Goal: Task Accomplishment & Management: Complete application form

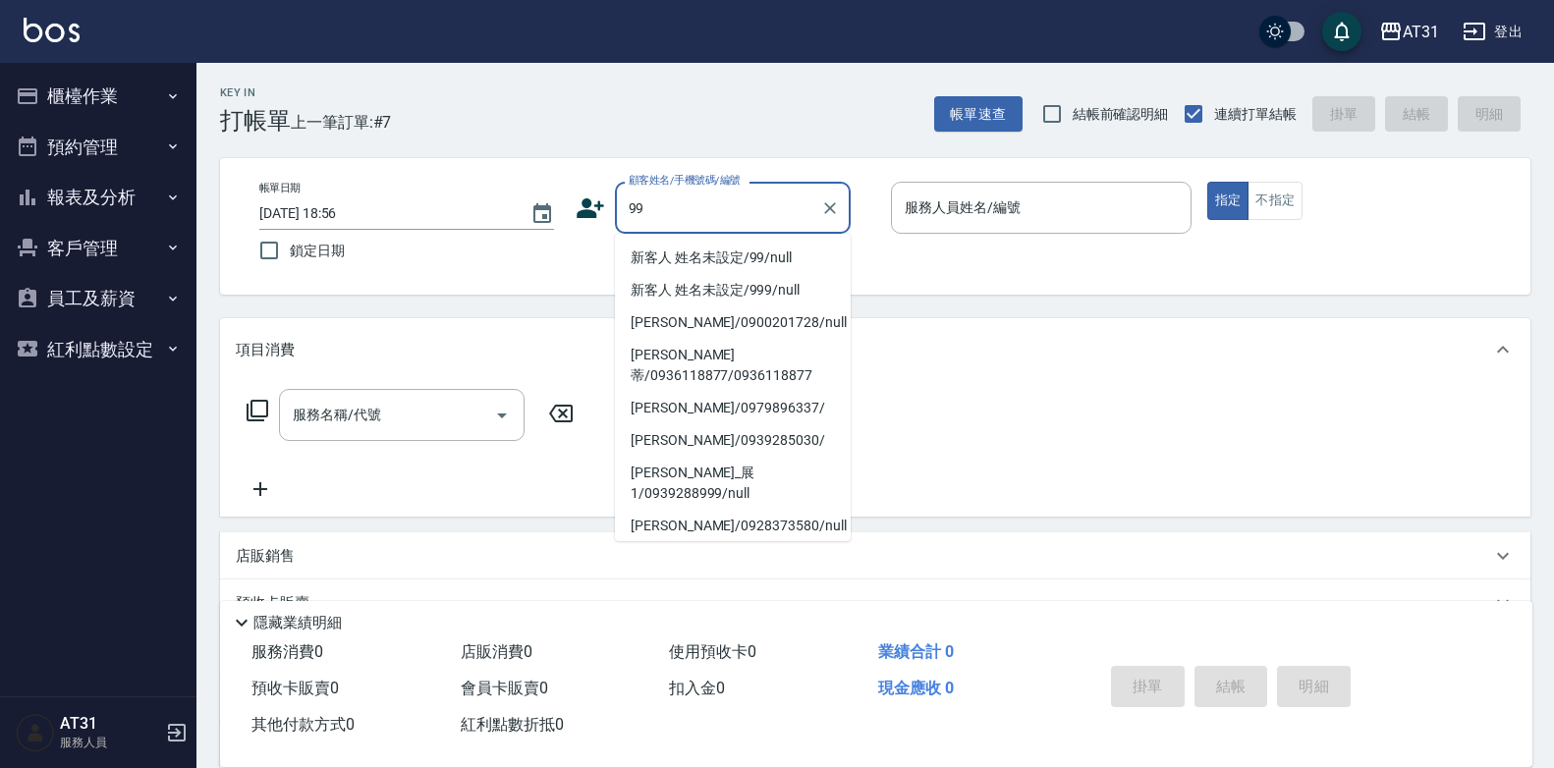
type input "新客人 姓名未設定/99/null"
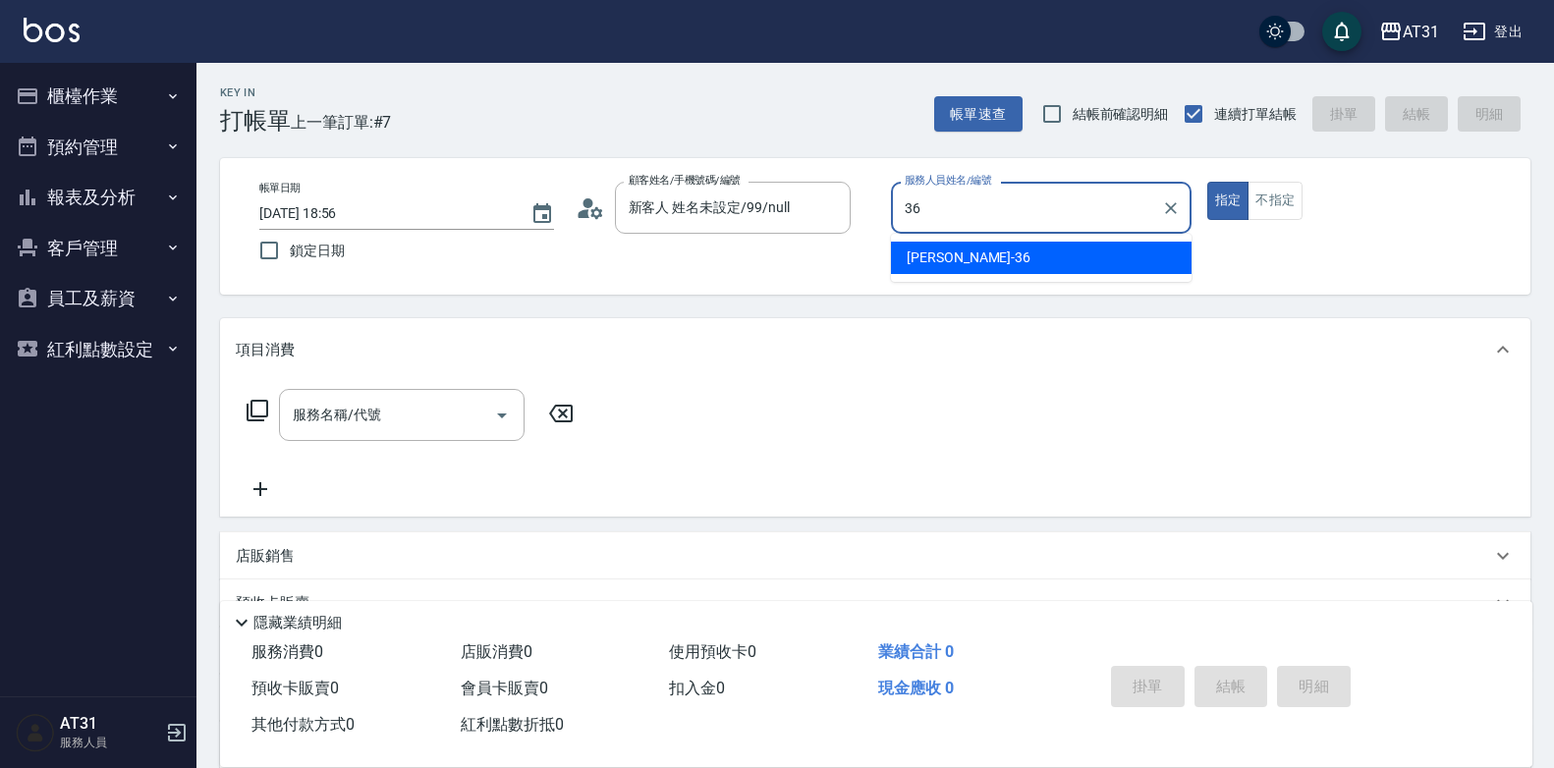
type input "[PERSON_NAME]-36"
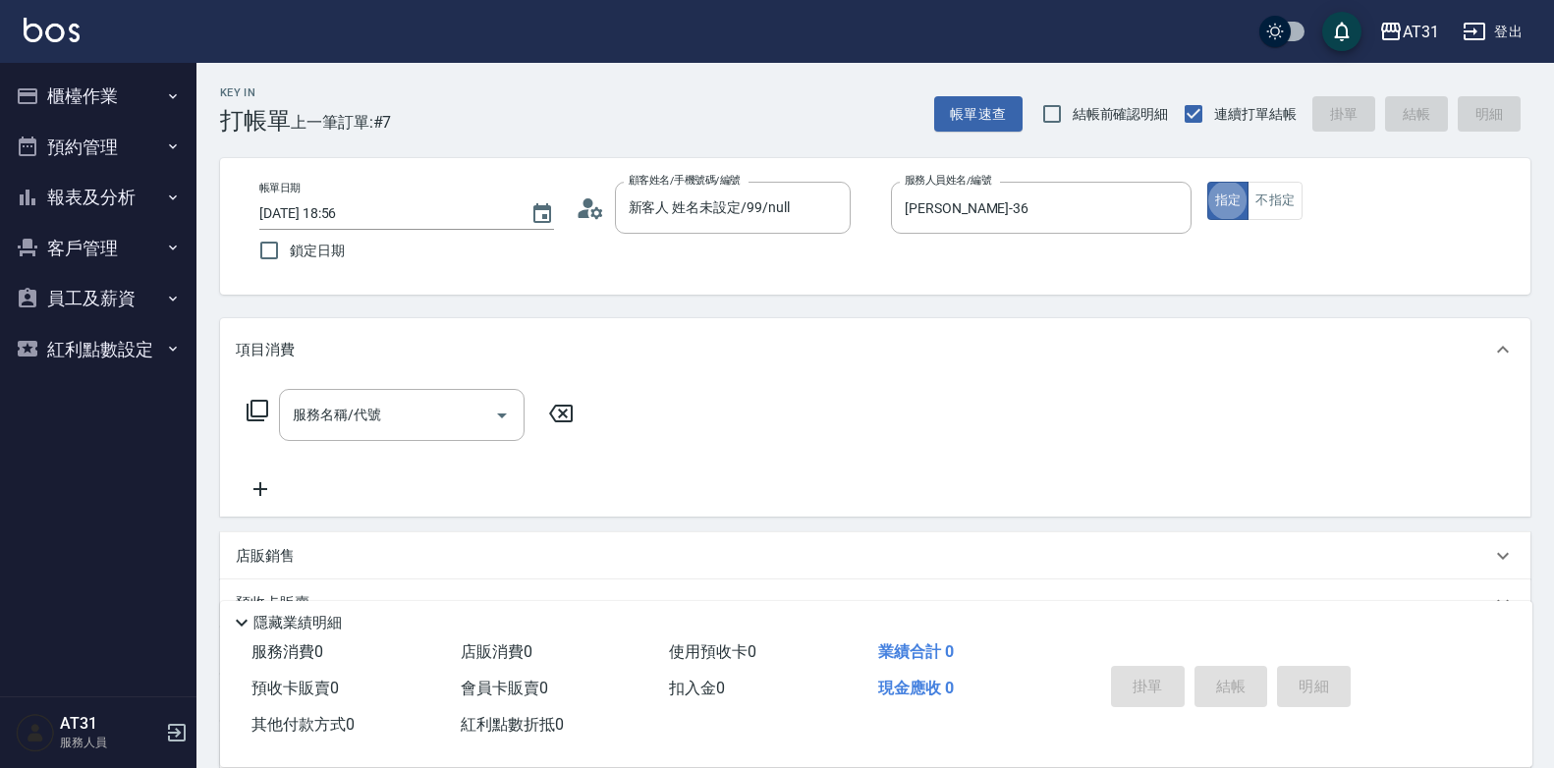
type button "true"
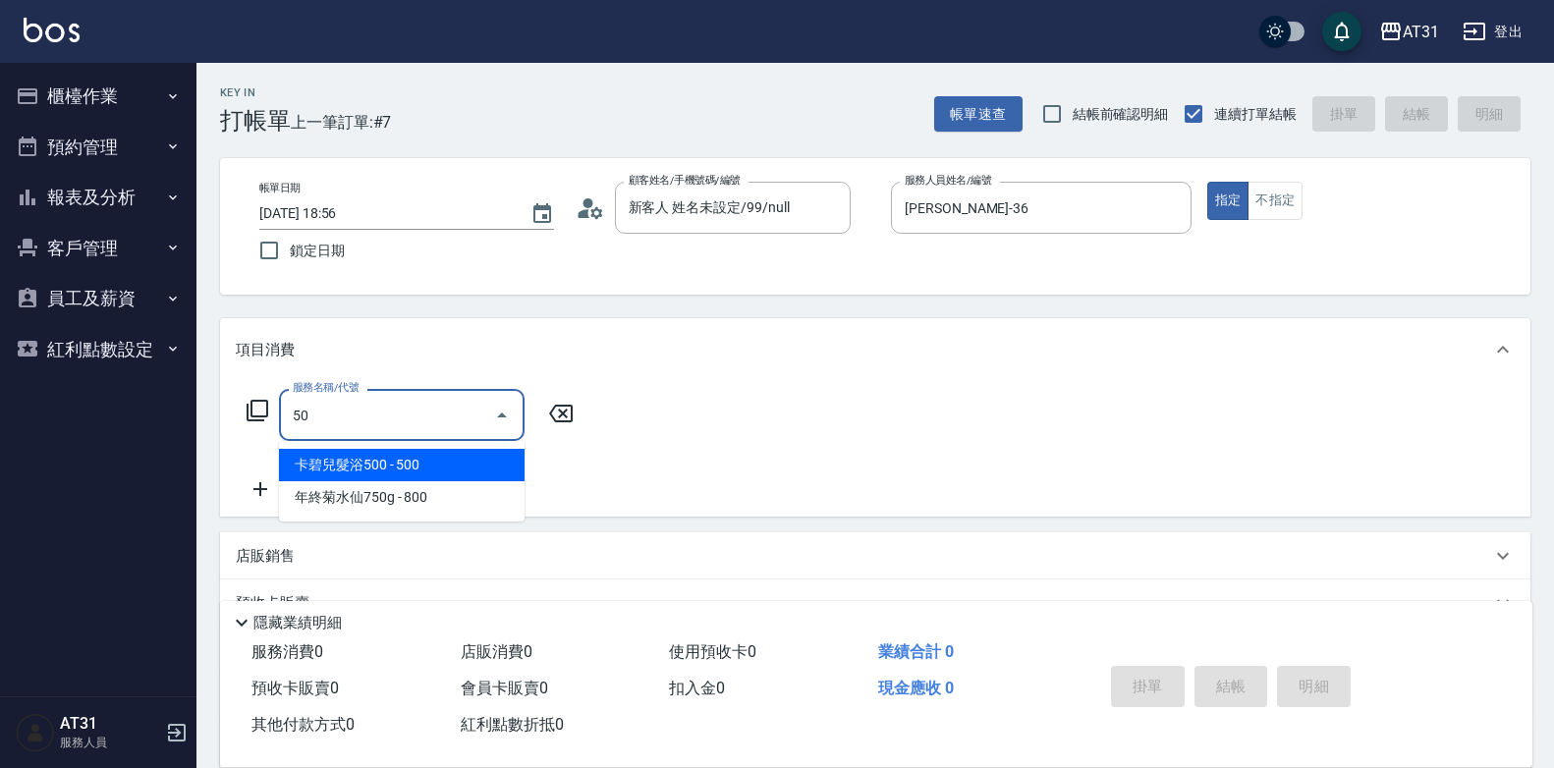
type input "501"
type input "160"
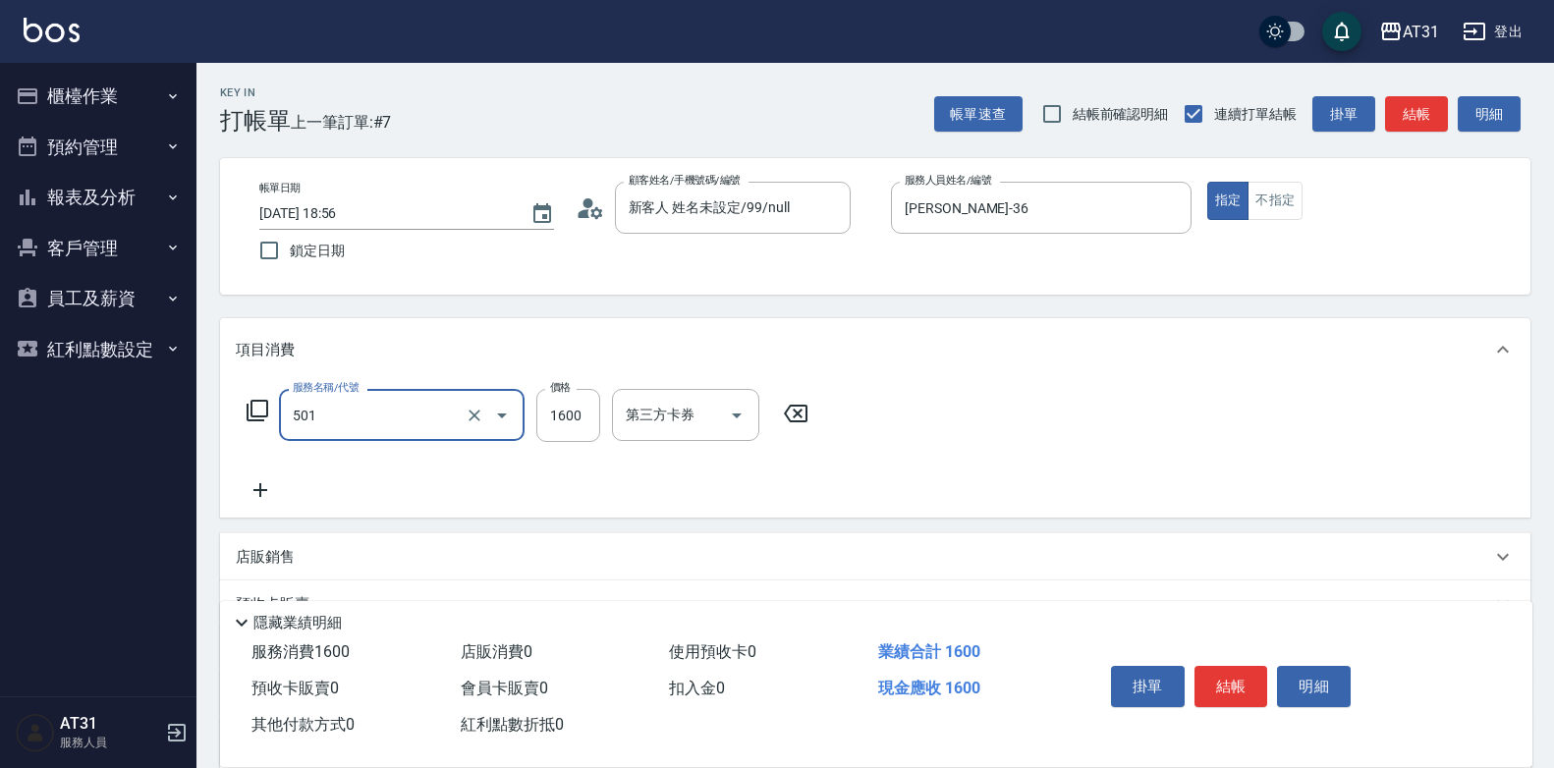
type input "染髮(501)"
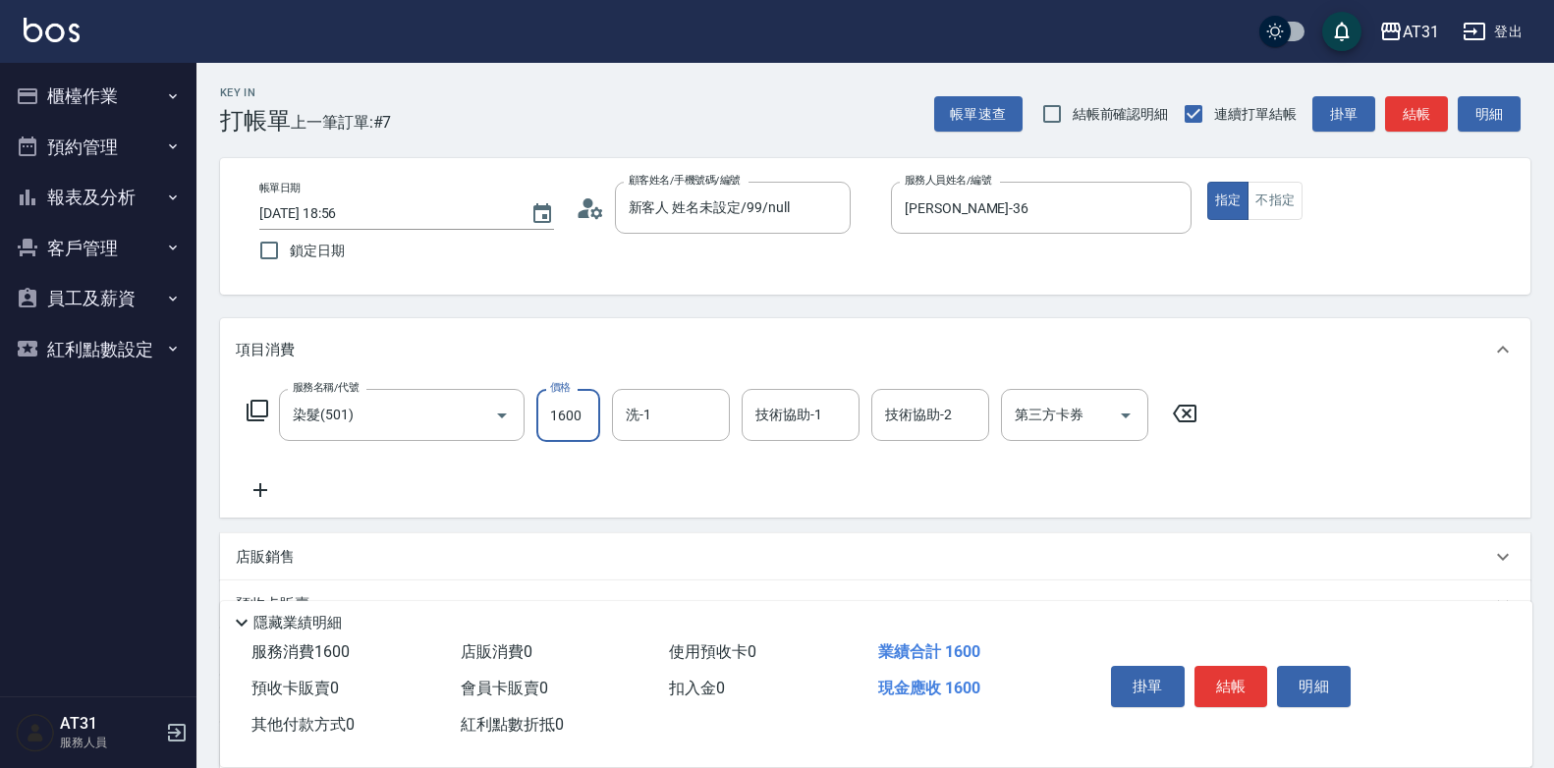
type input "1"
type input "0"
type input "15"
type input "10"
type input "158"
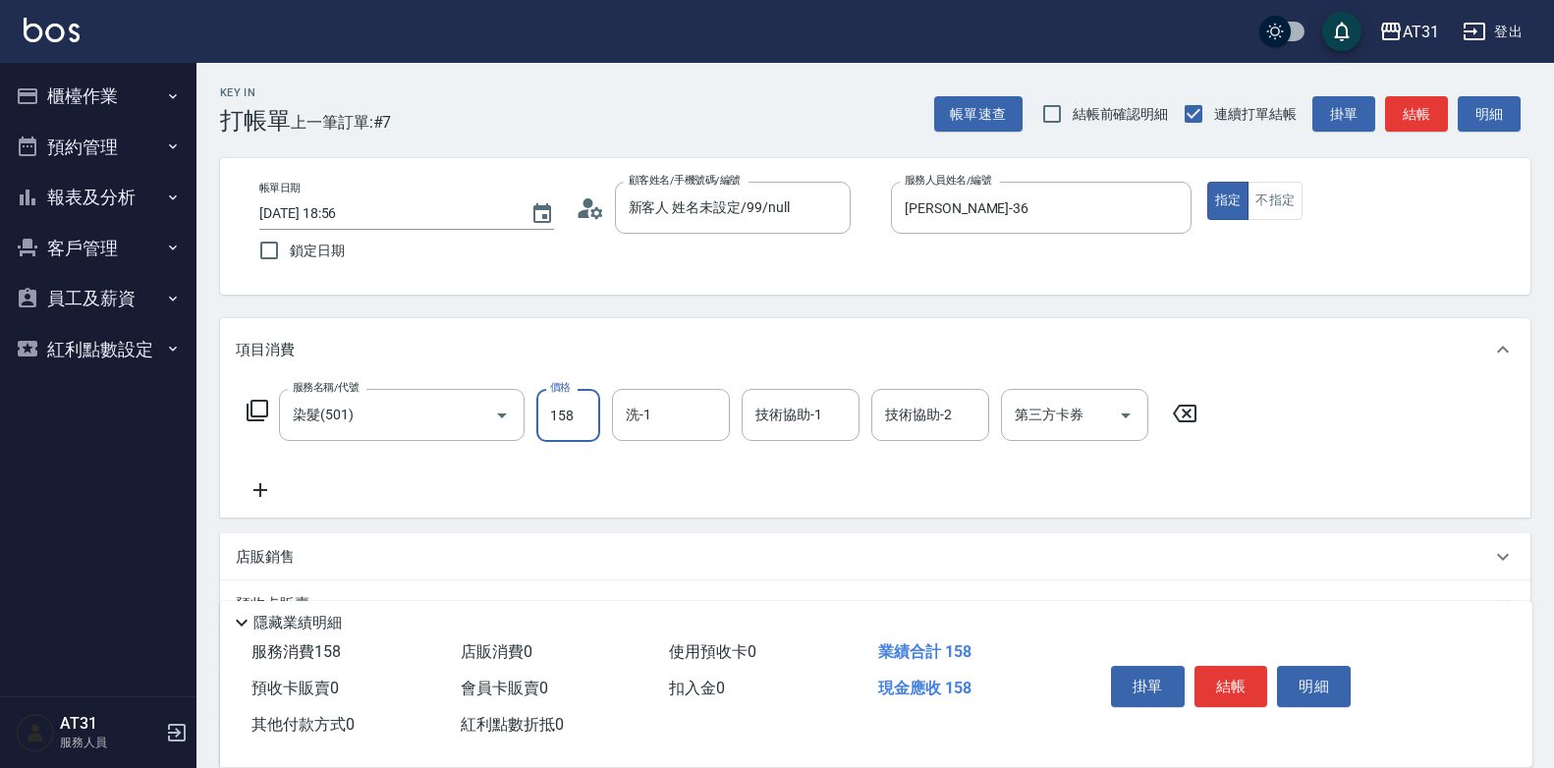
type input "150"
type input "1580"
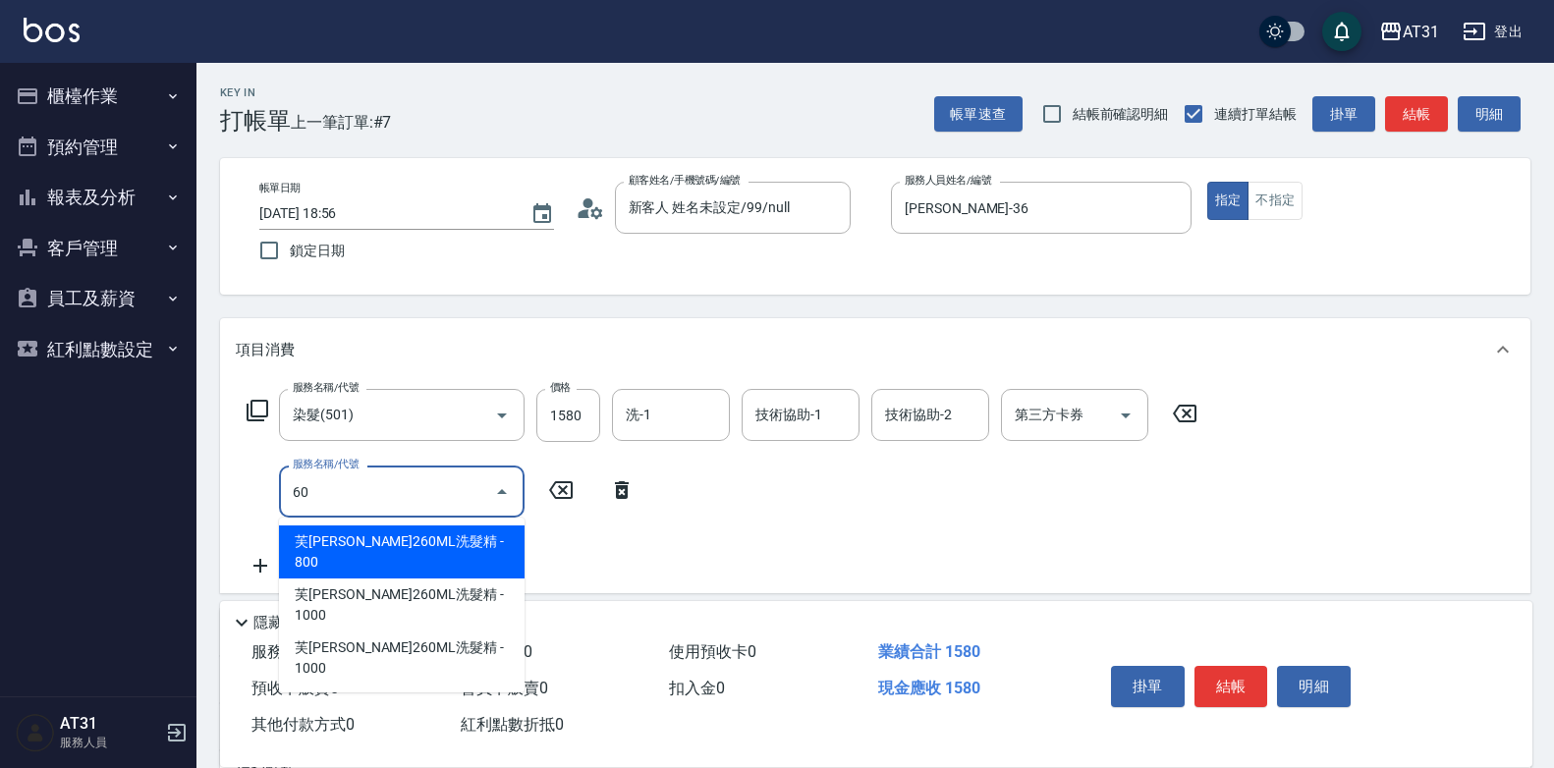
type input "601"
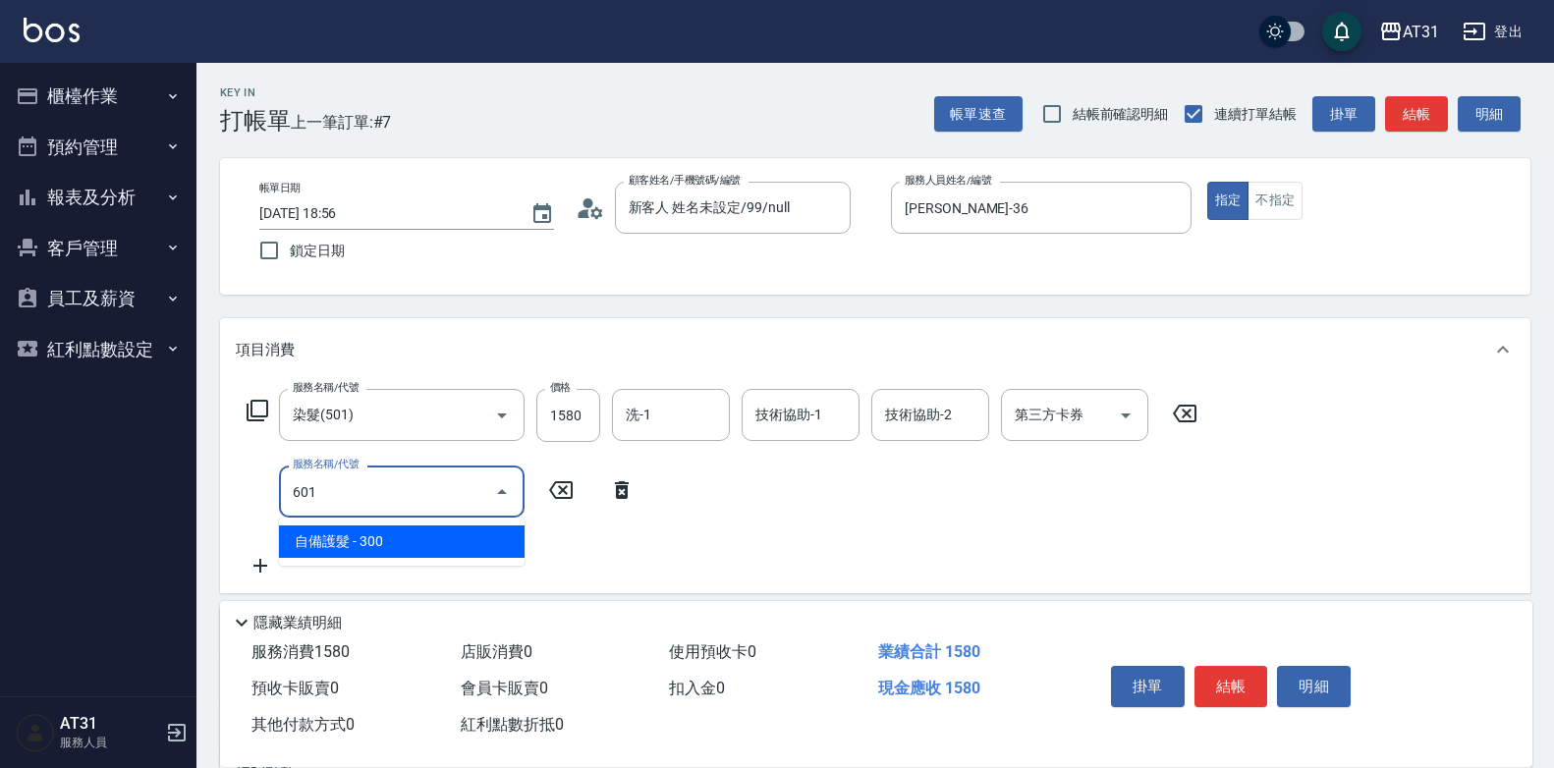
type input "180"
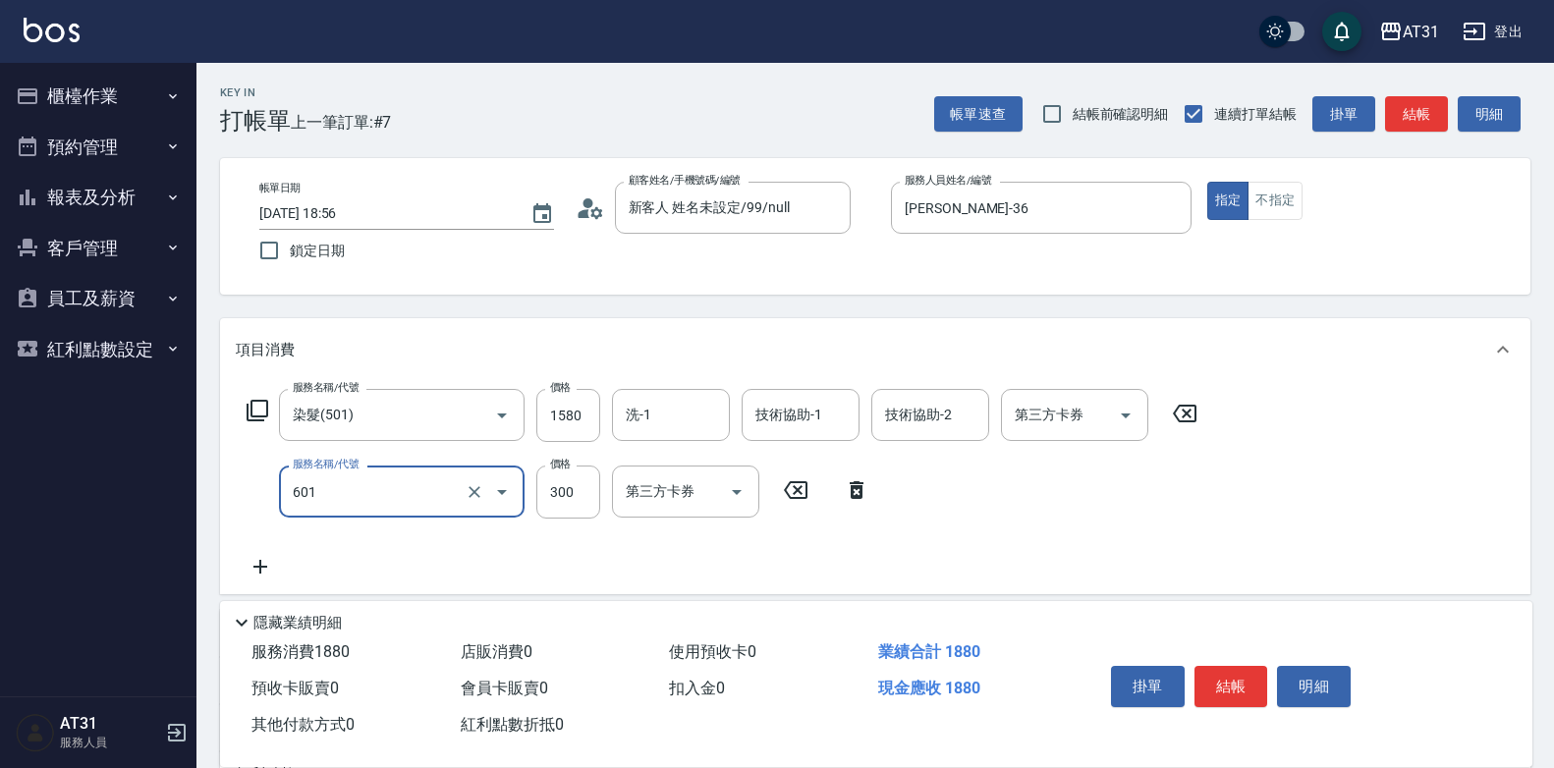
type input "自備護髮(601)"
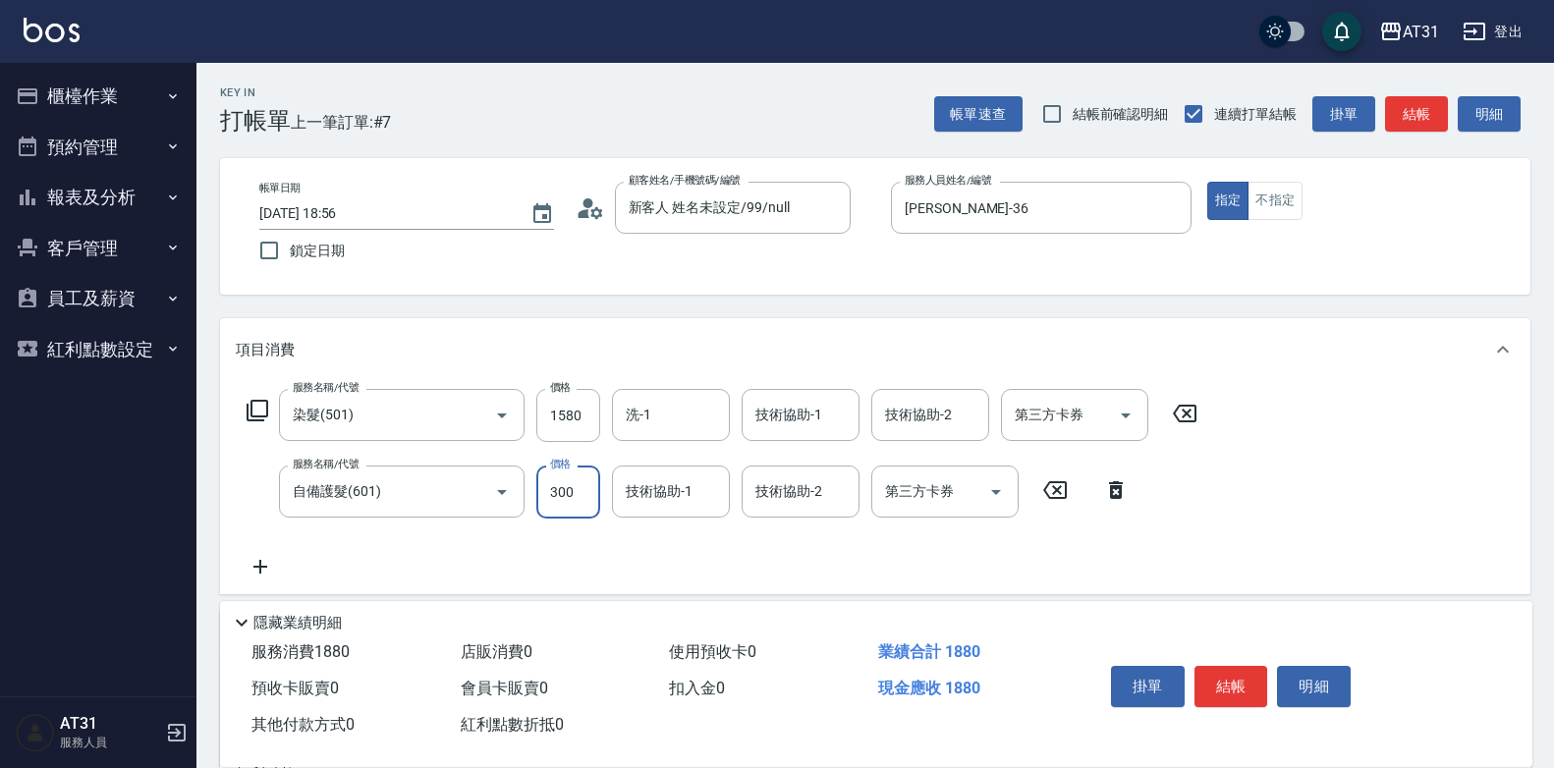
type input "150"
type input "100"
type input "250"
type input "1000"
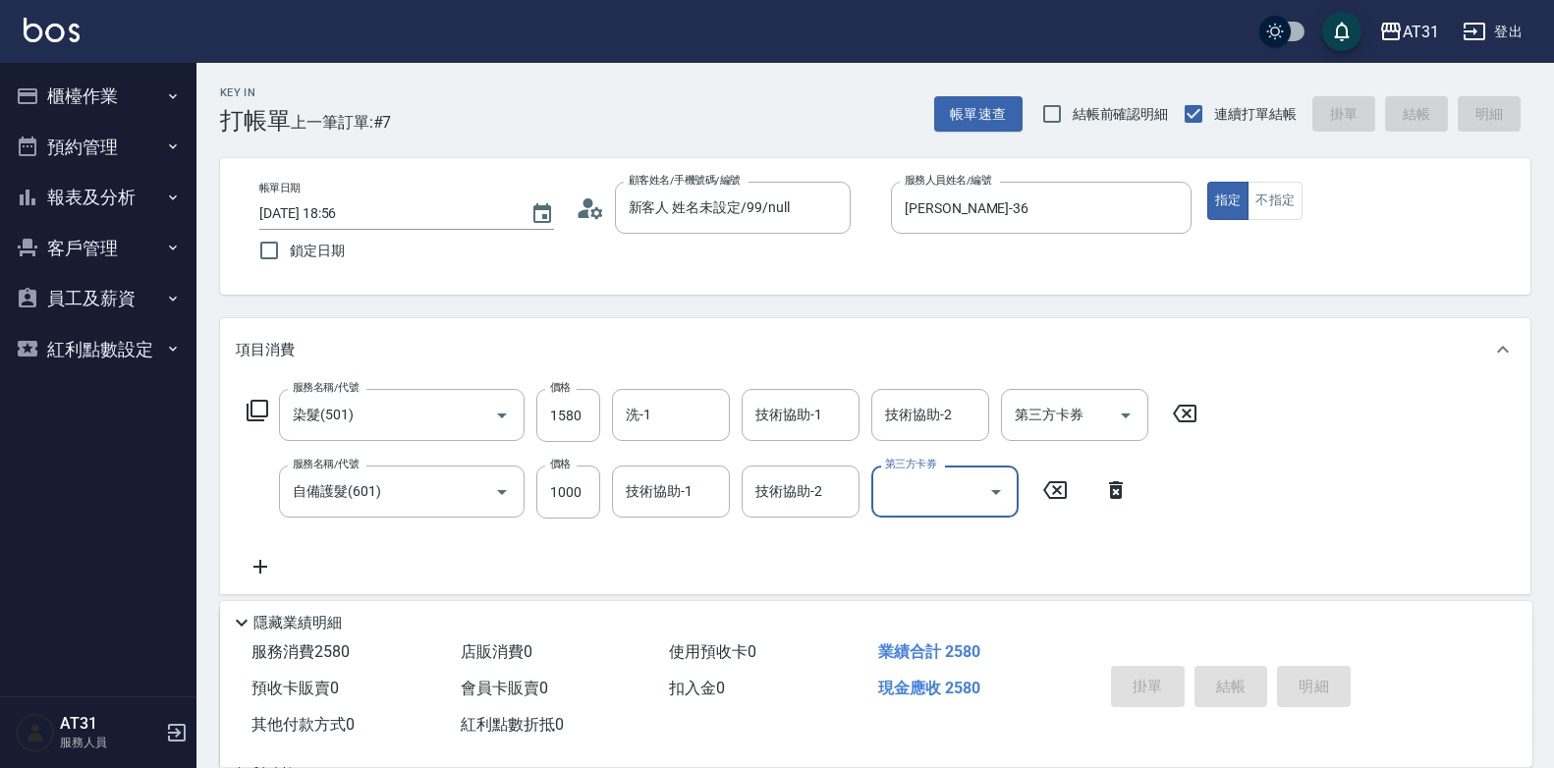
type input "0"
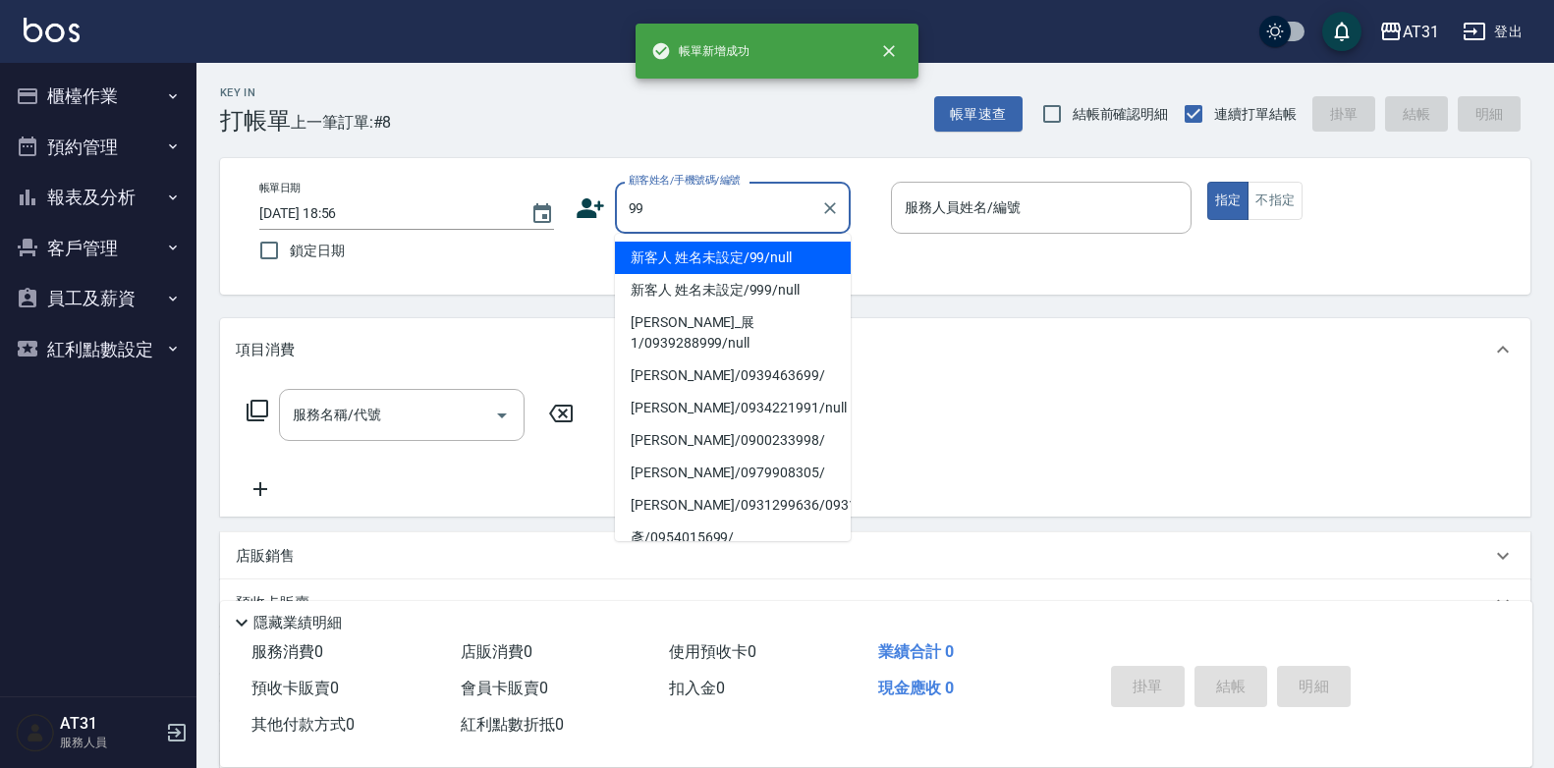
type input "新客人 姓名未設定/99/null"
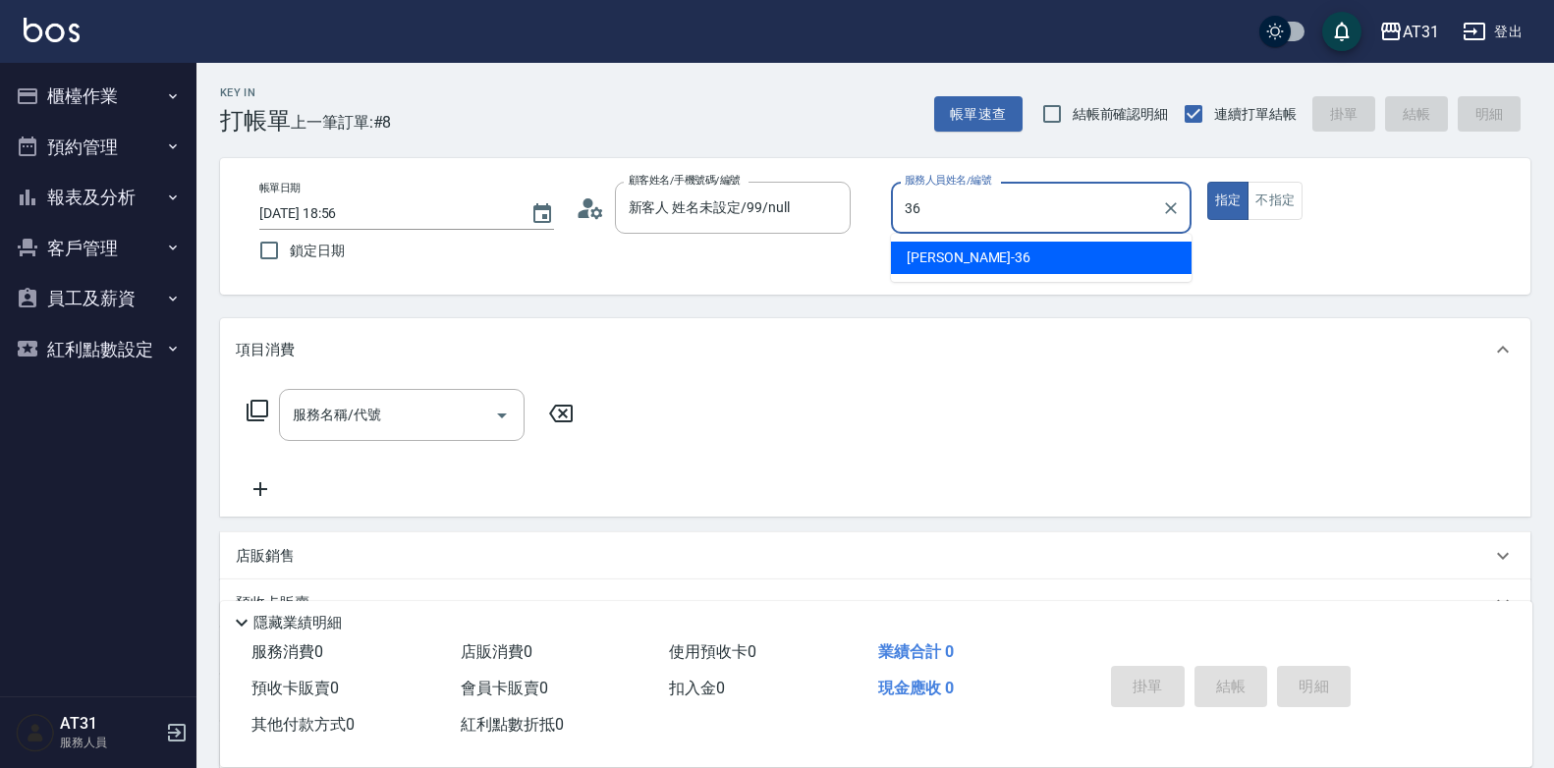
type input "[PERSON_NAME]-36"
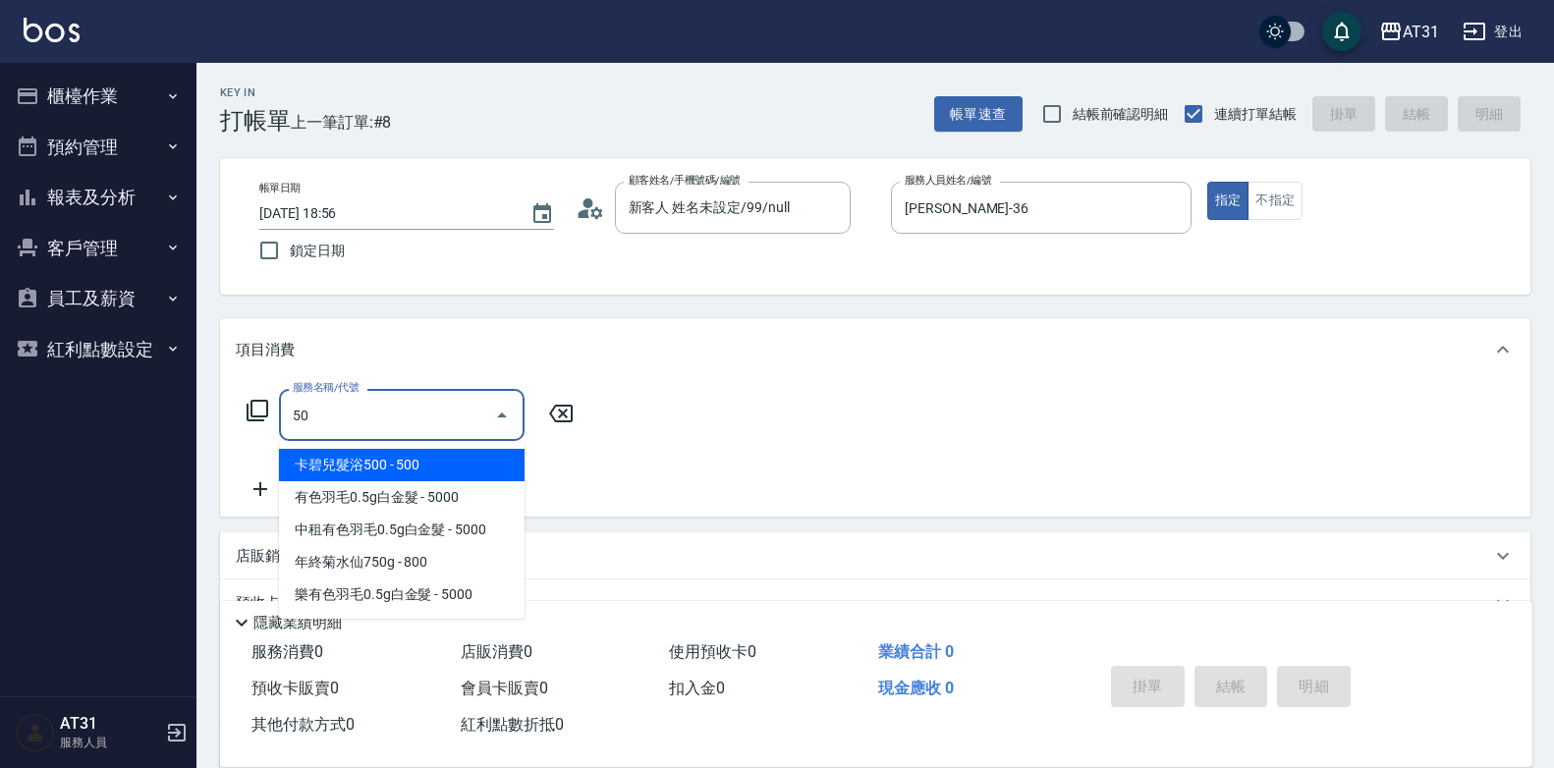
type input "501"
type input "160"
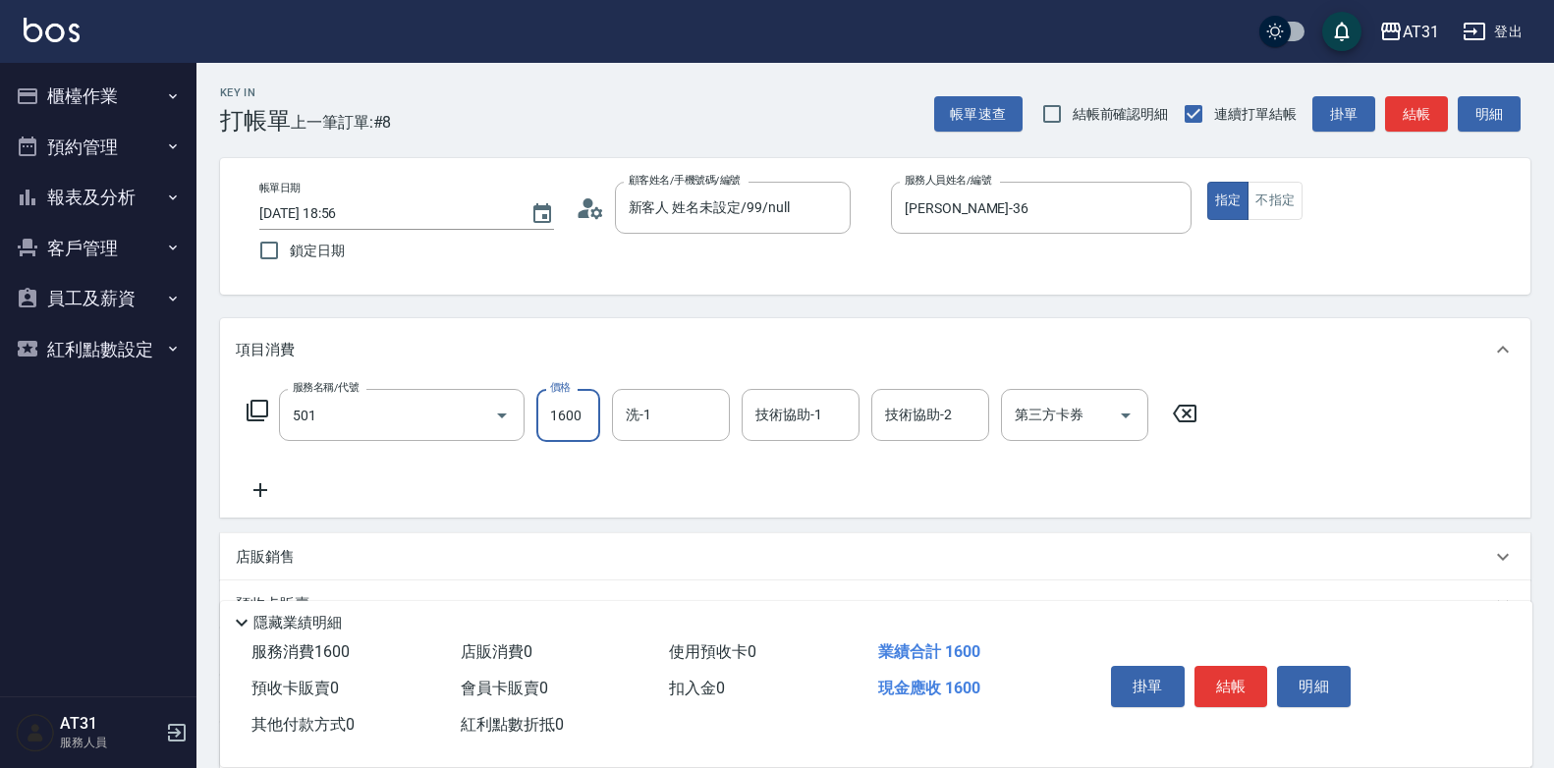
type input "染髮(501)"
type input "0"
type input "12"
type input "10"
type input "128"
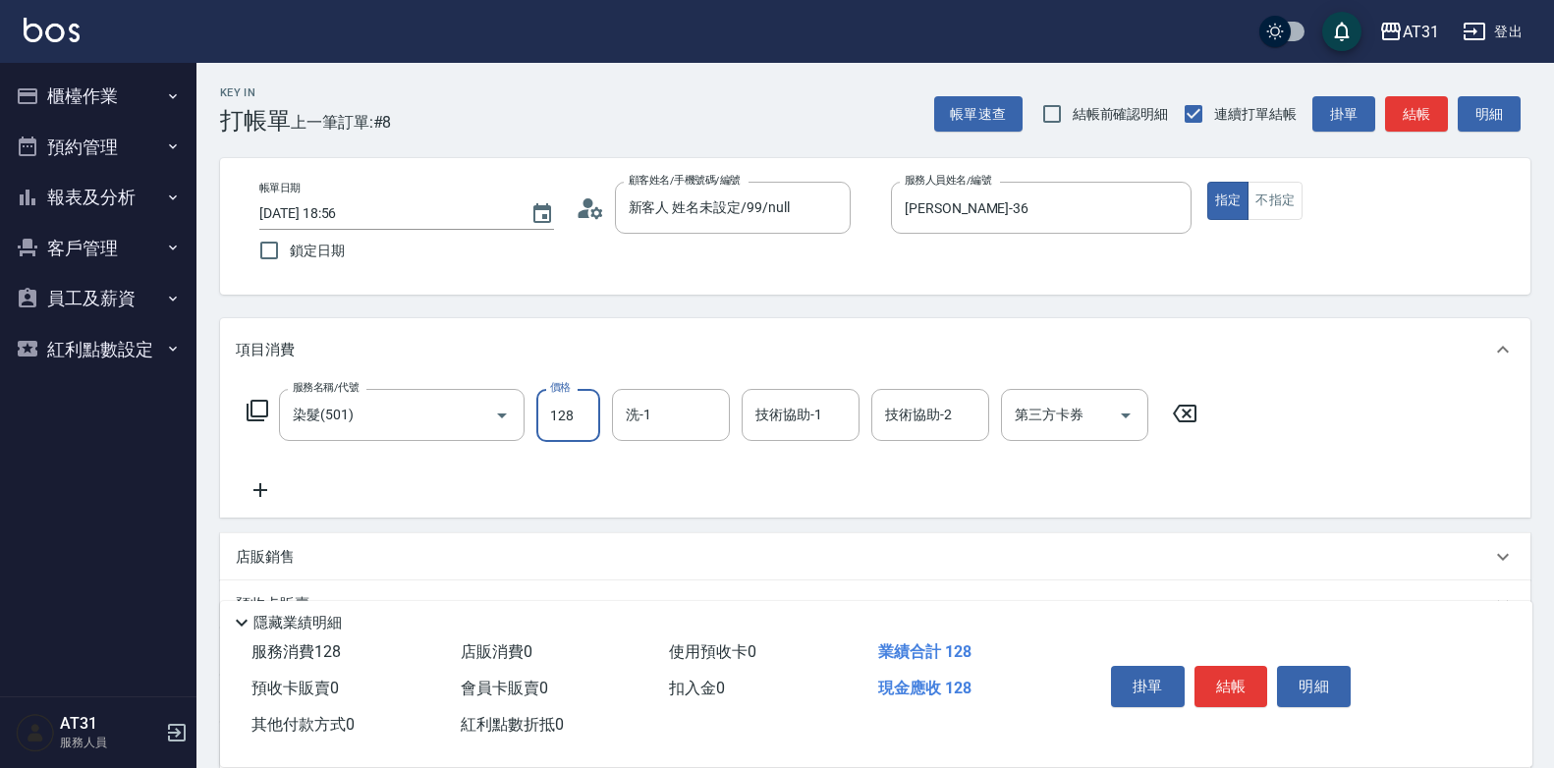
type input "120"
type input "1280"
type input "[PERSON_NAME]-46"
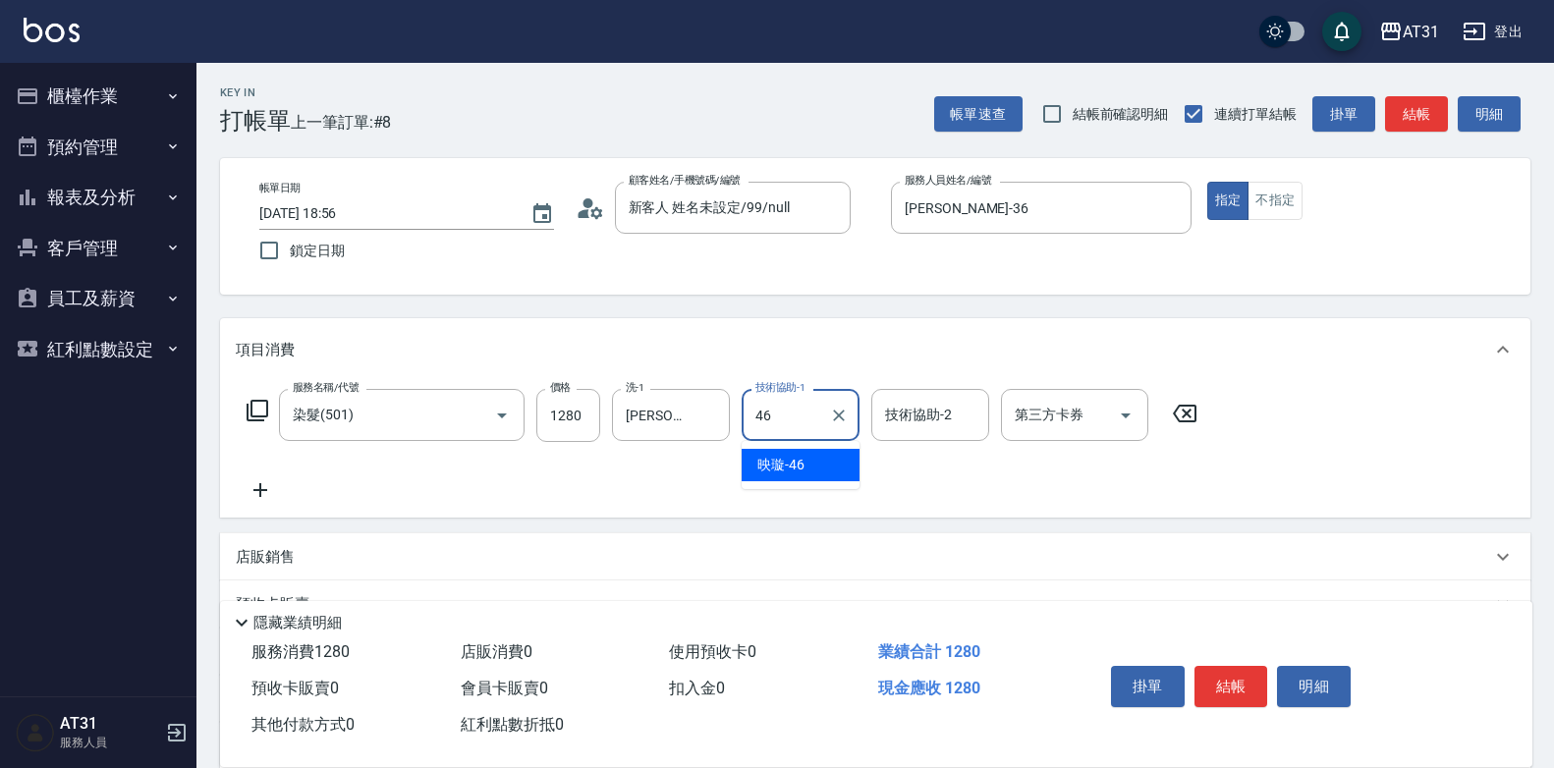
type input "[PERSON_NAME]-46"
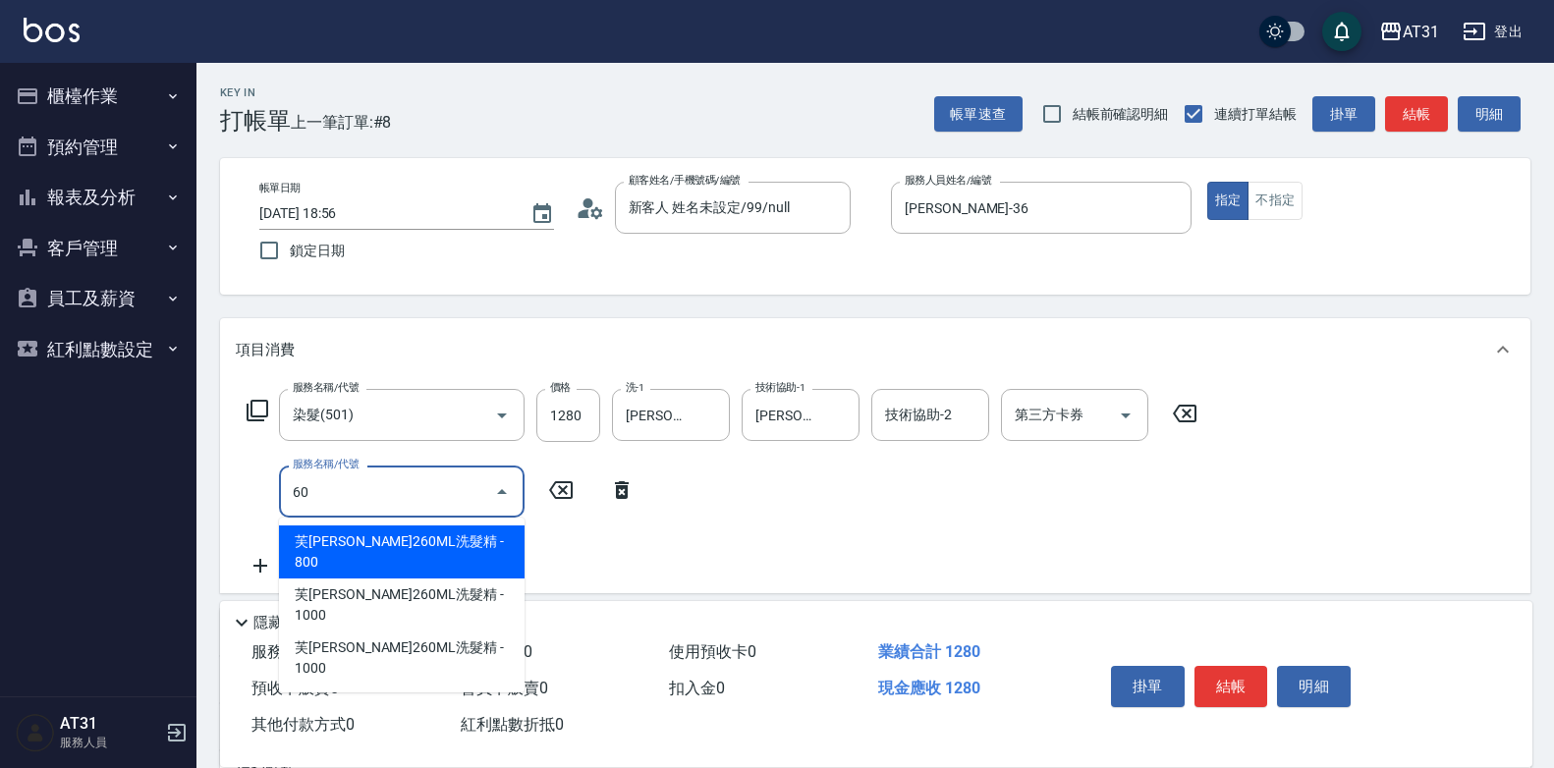
type input "601"
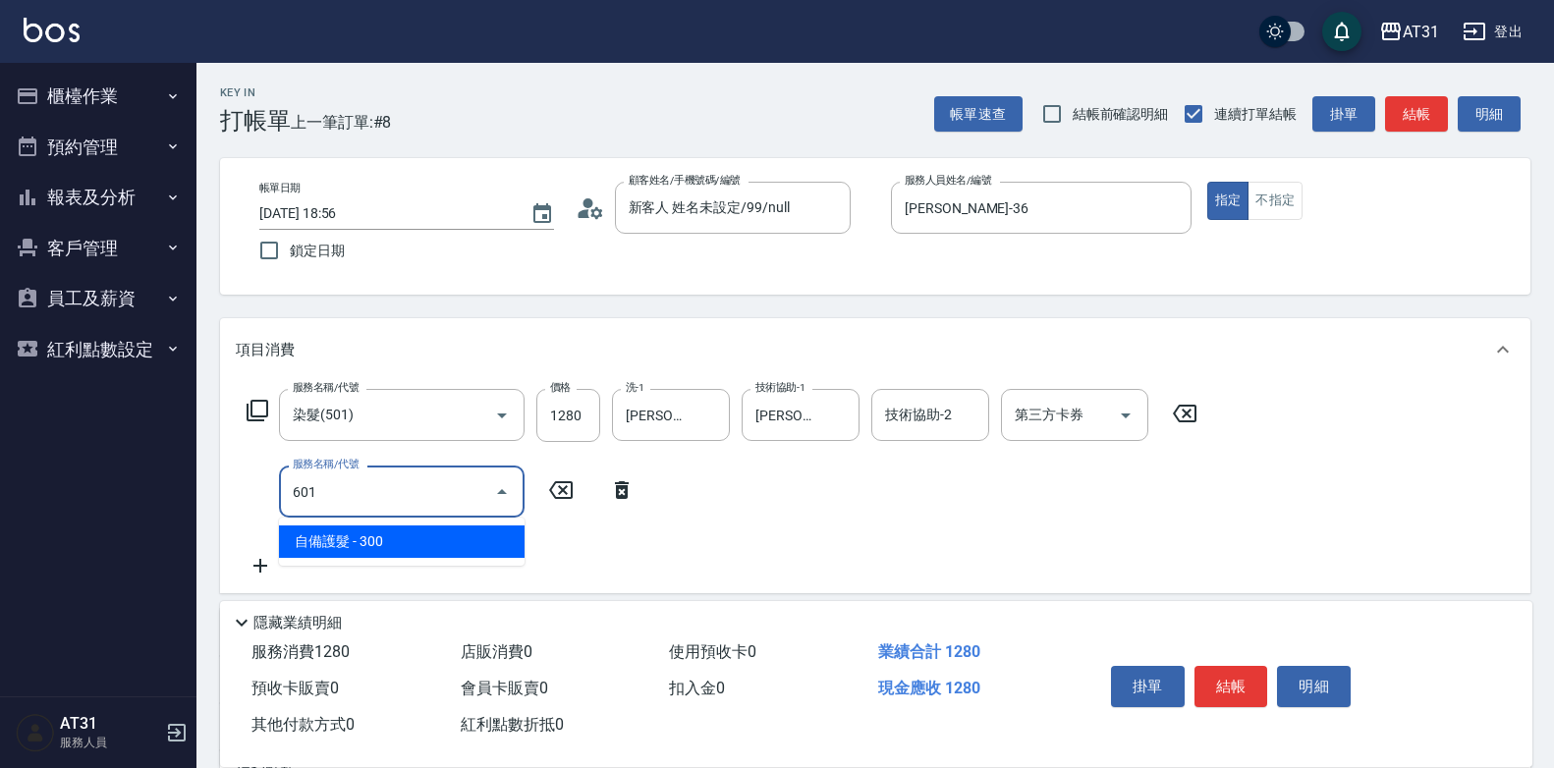
type input "150"
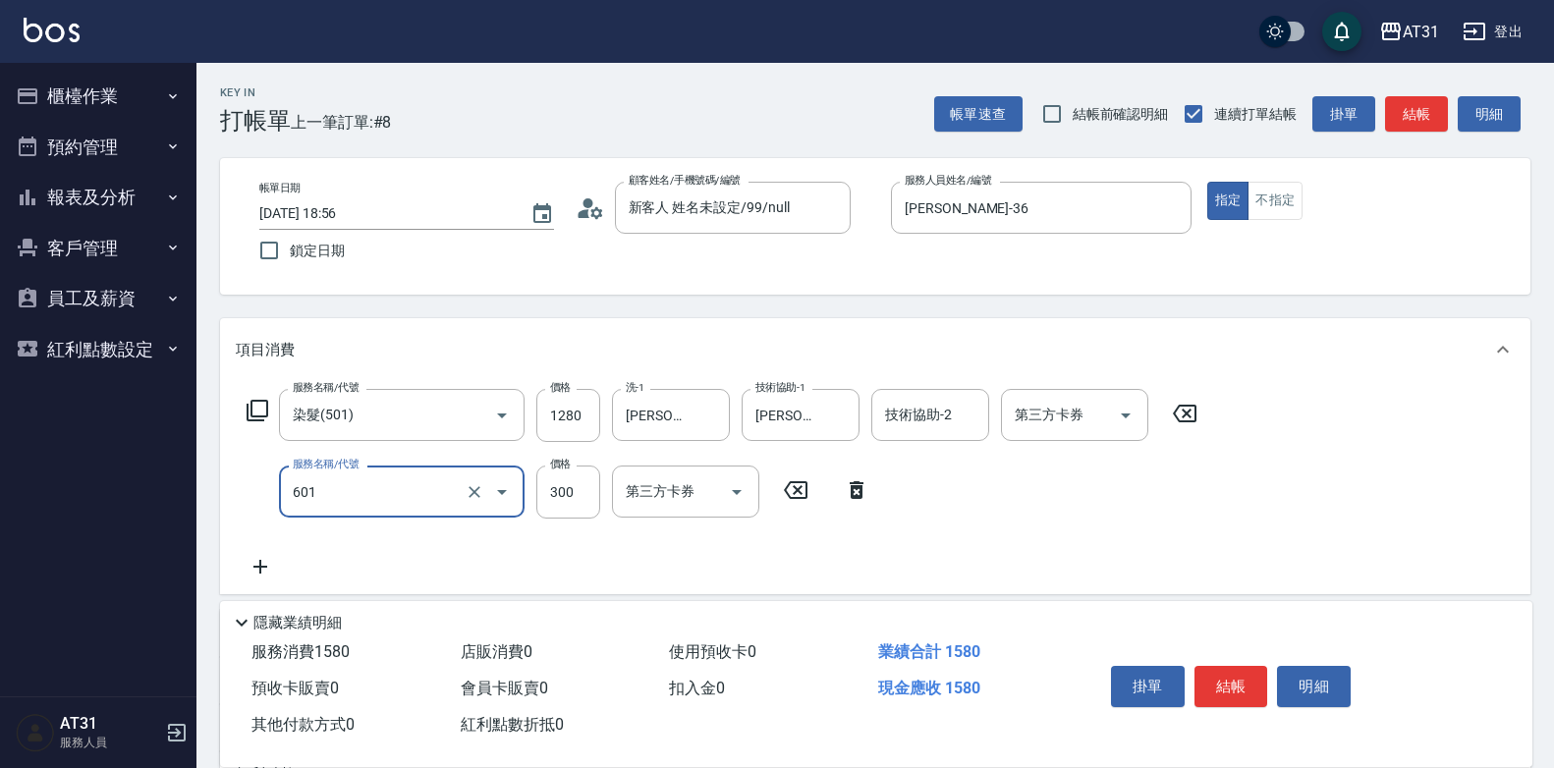
type input "自備護髮(601)"
type input "120"
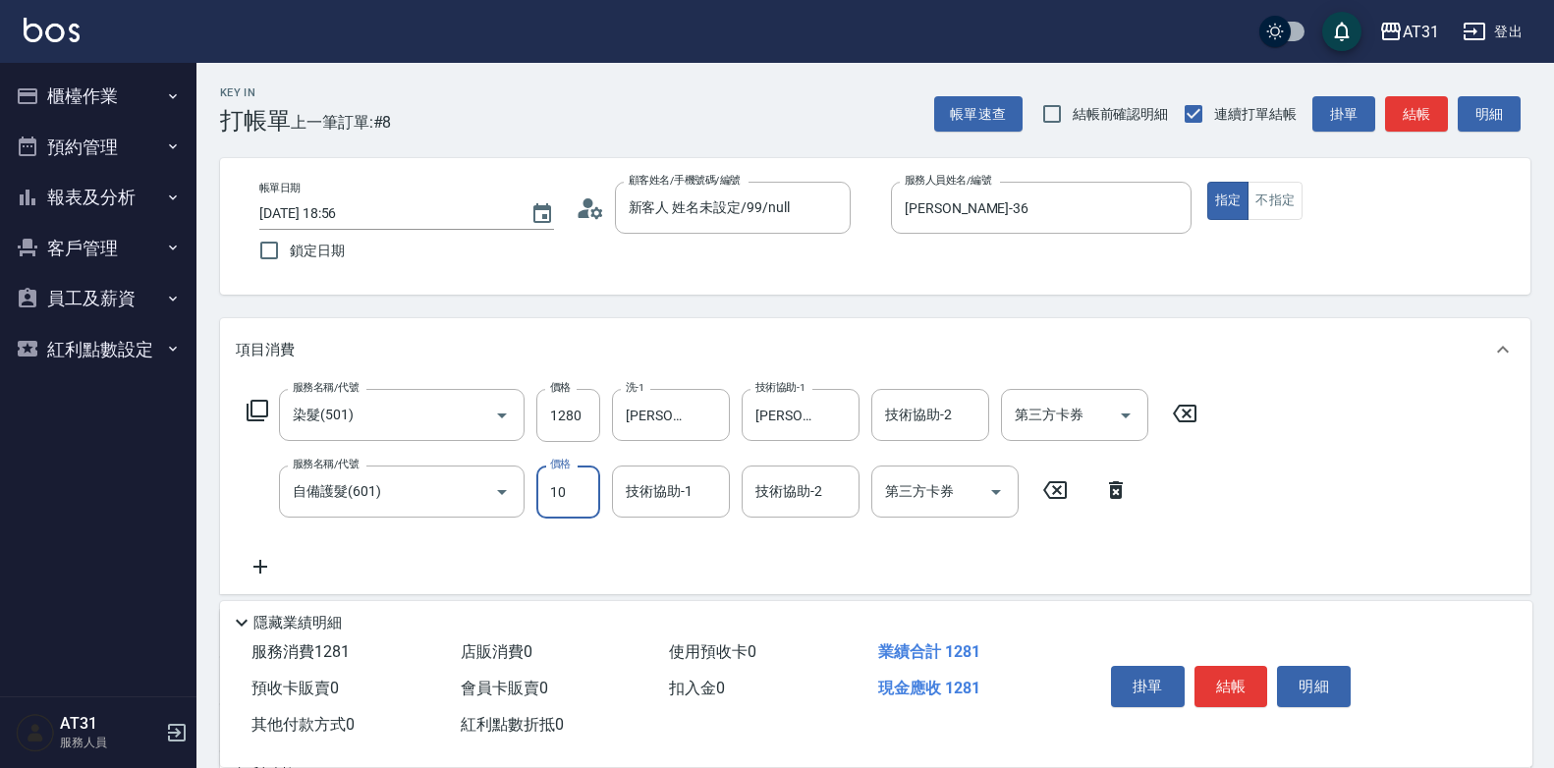
type input "100"
type input "130"
type input "1000"
type input "220"
type input "1000"
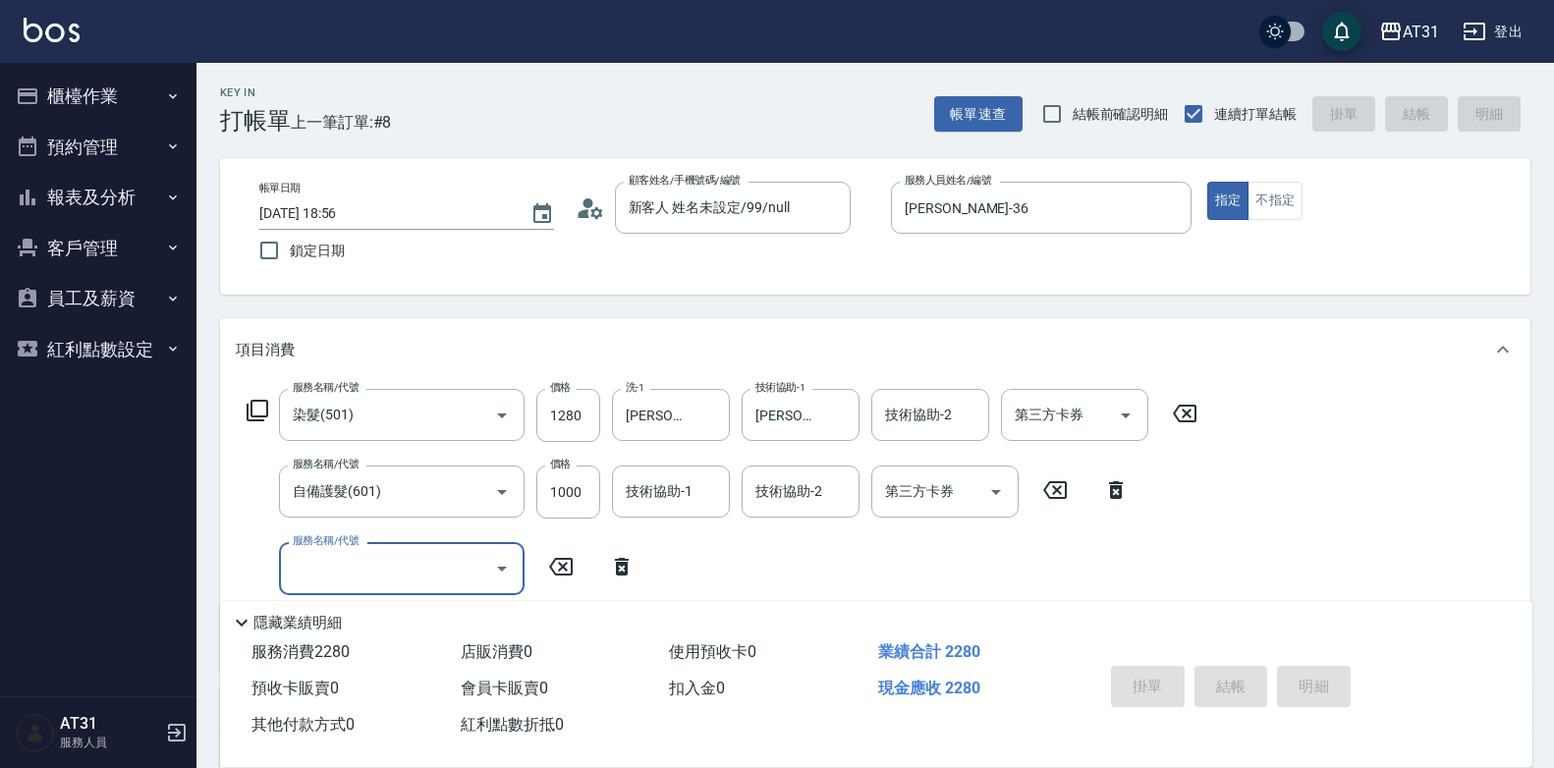
type input "[DATE] 18:57"
type input "0"
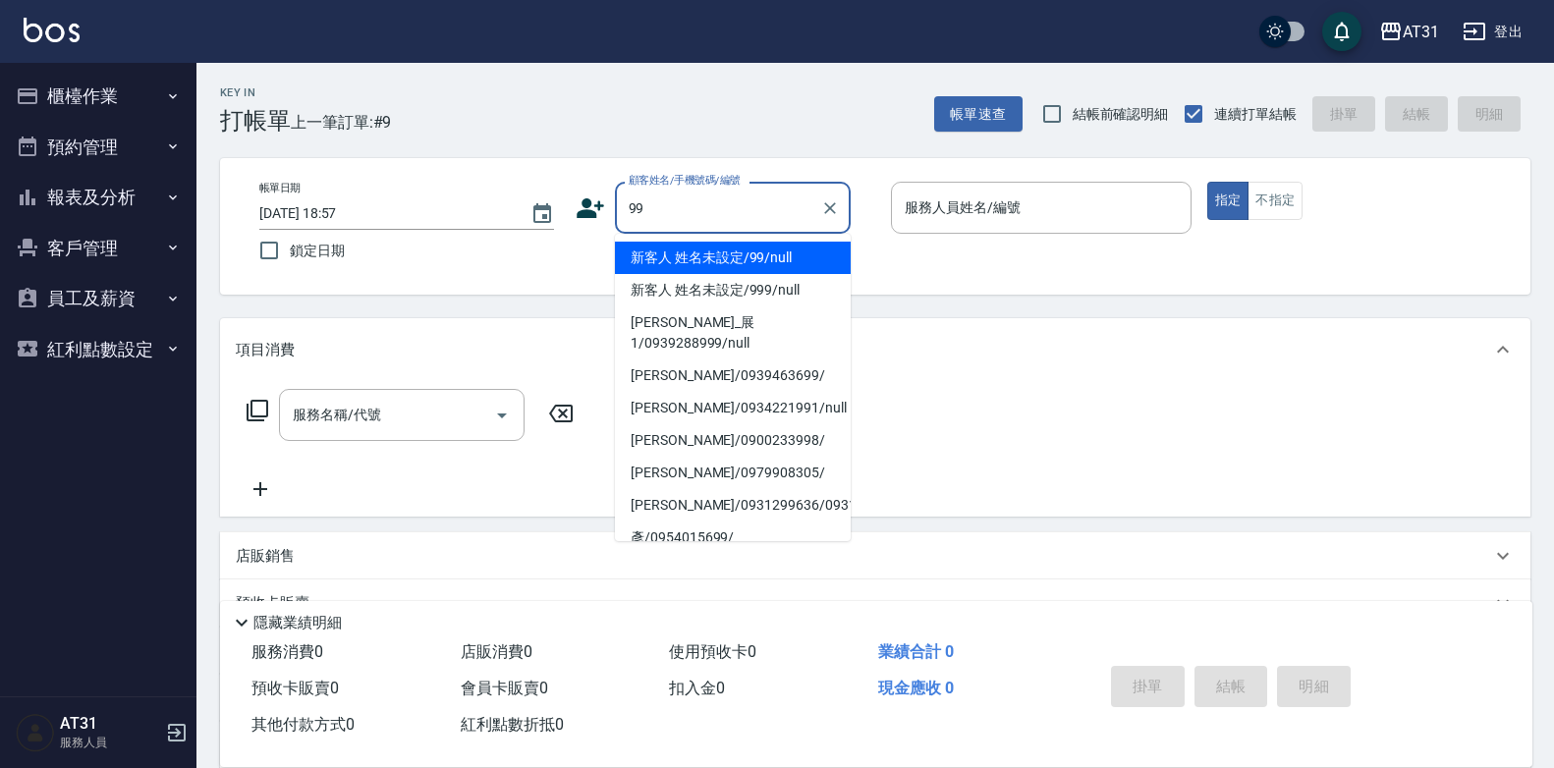
type input "新客人 姓名未設定/99/null"
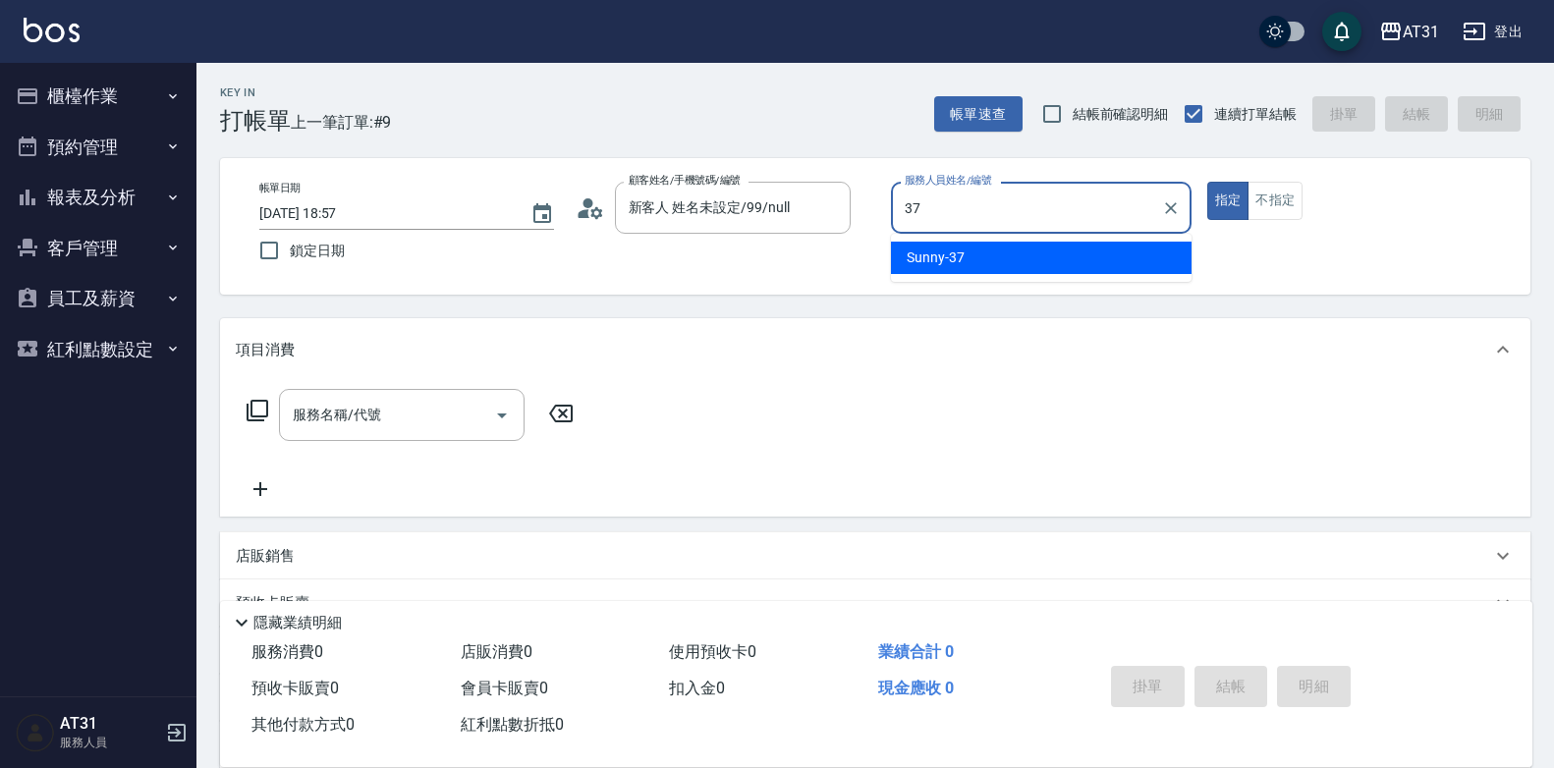
type input "Sunny-37"
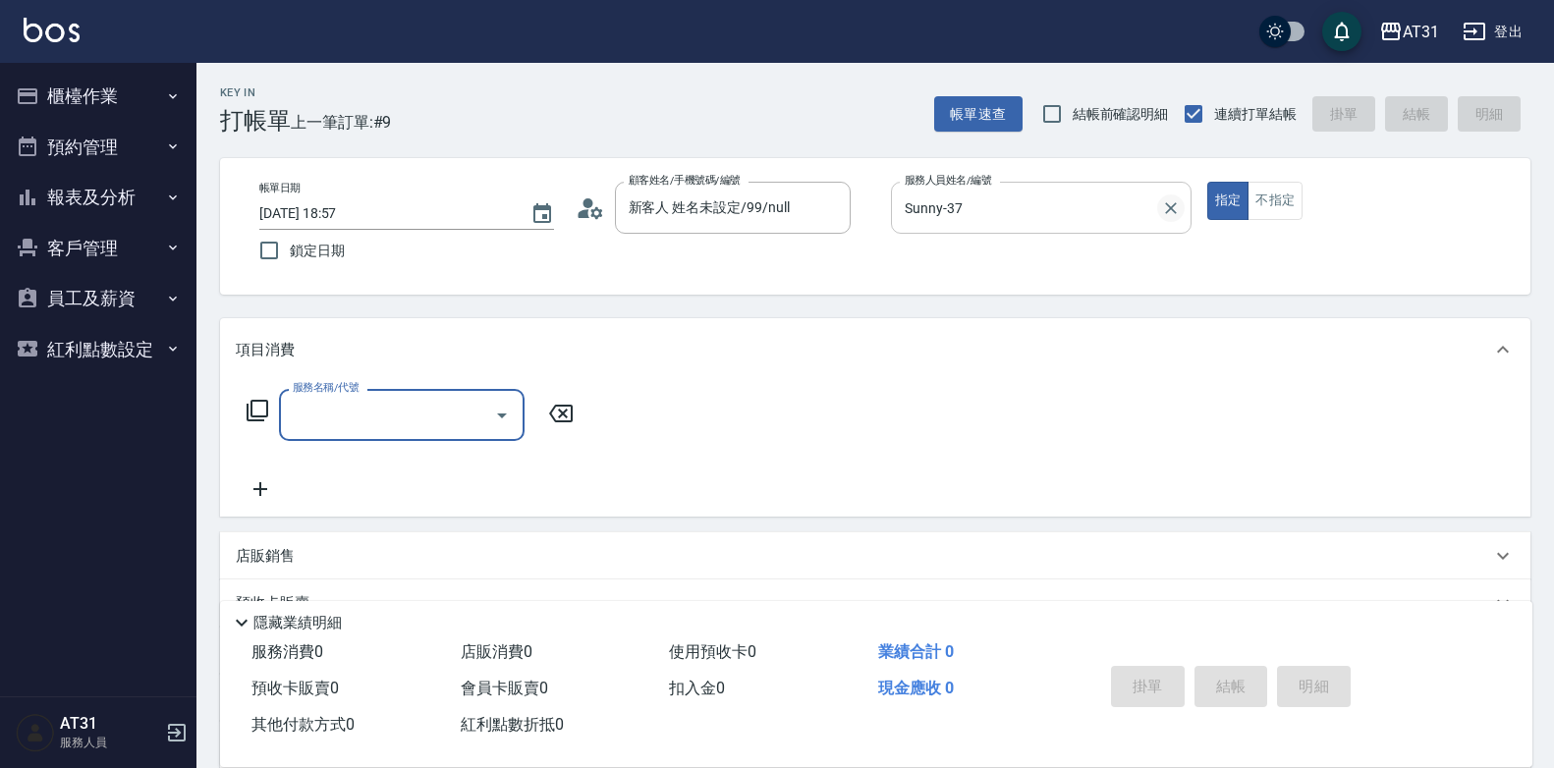
click at [1171, 211] on icon "Clear" at bounding box center [1171, 208] width 20 height 20
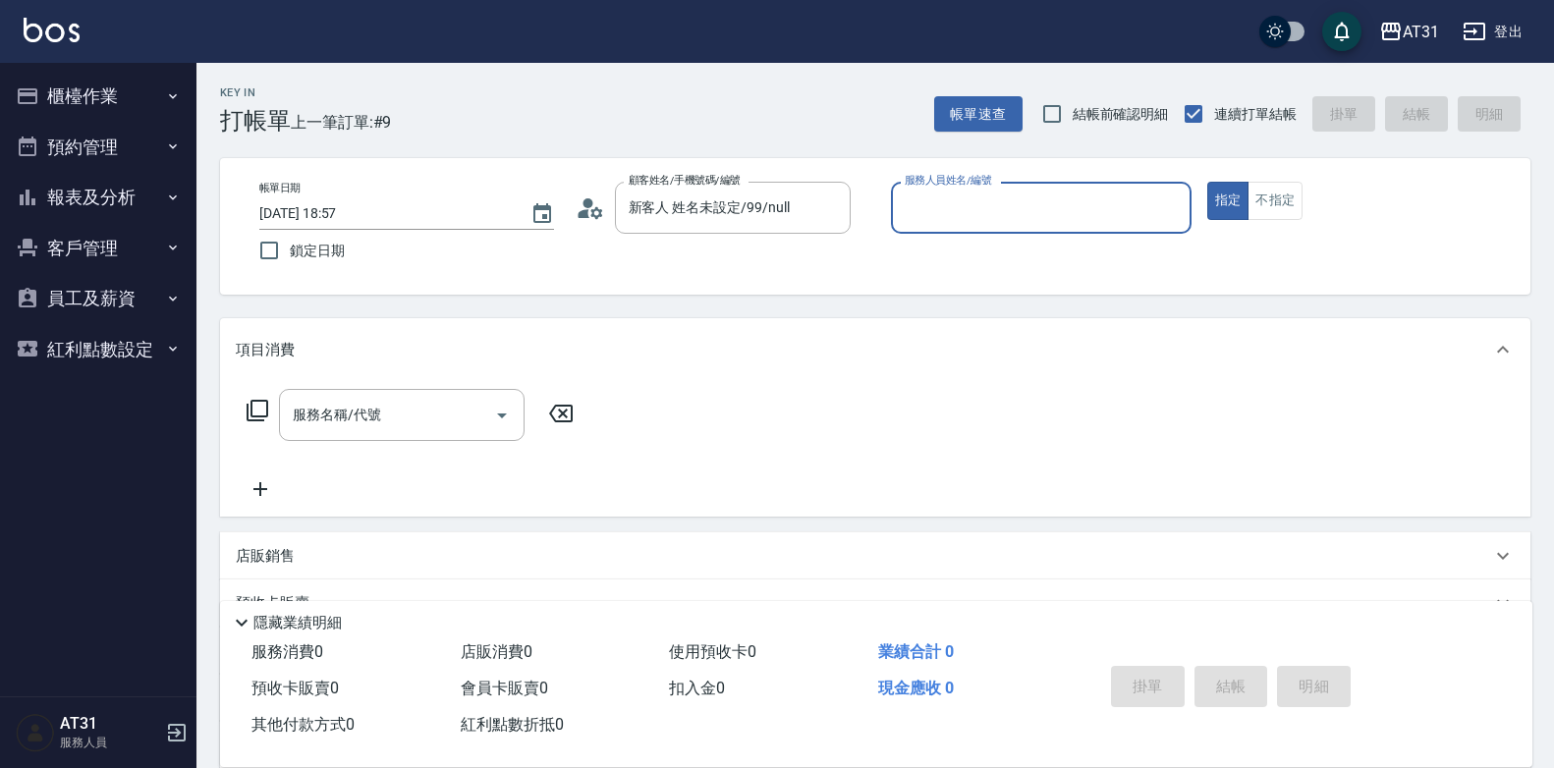
click at [1188, 280] on div "帳單日期 [DATE] 18:57 鎖定日期 顧客姓名/手機號碼/編號 新客人 姓名未設定/99/null 顧客姓名/手機號碼/編號 服務人員姓名/編號 服務…" at bounding box center [875, 226] width 1310 height 137
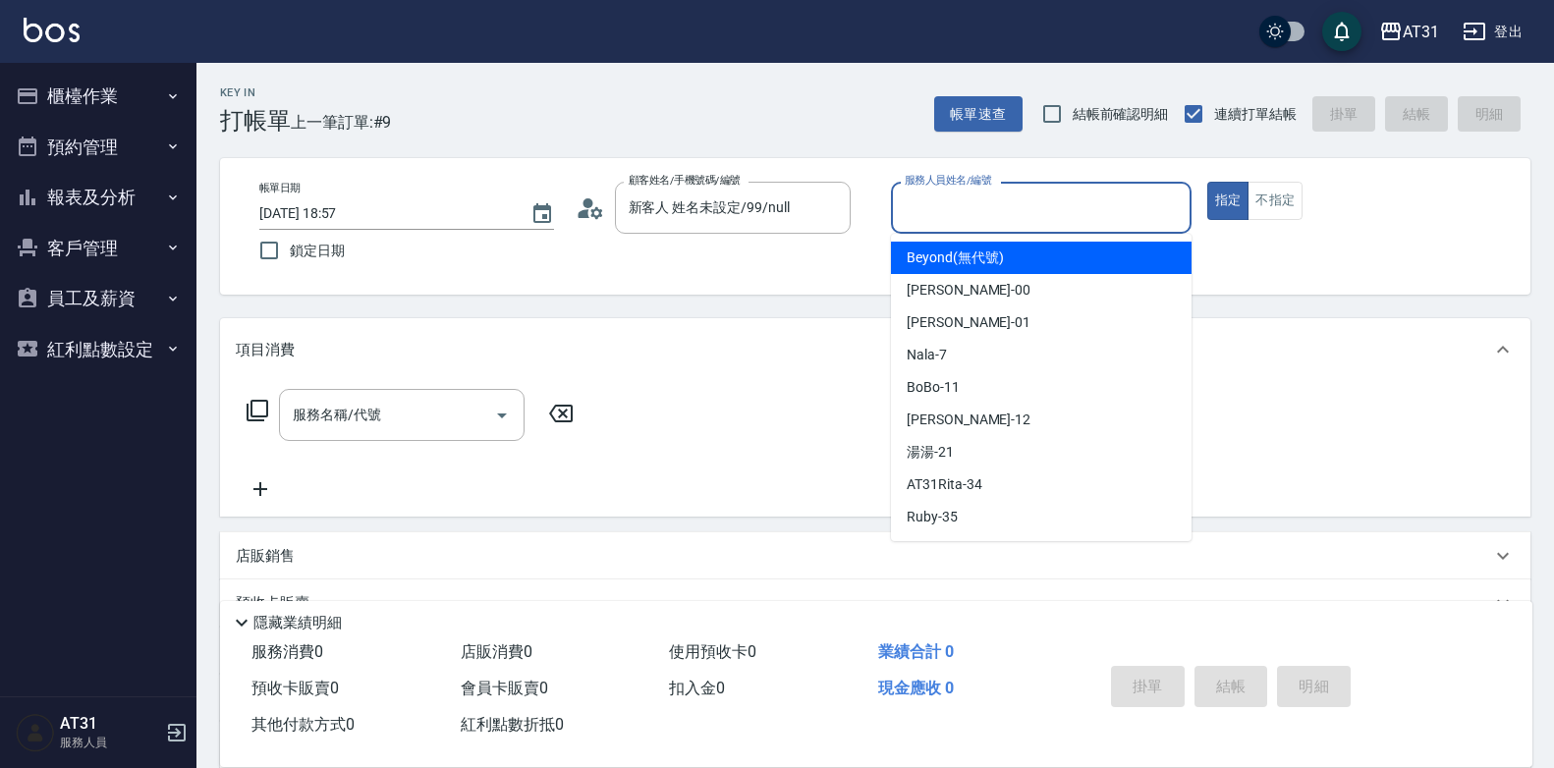
click at [1078, 205] on input "服務人員姓名/編號" at bounding box center [1041, 208] width 283 height 34
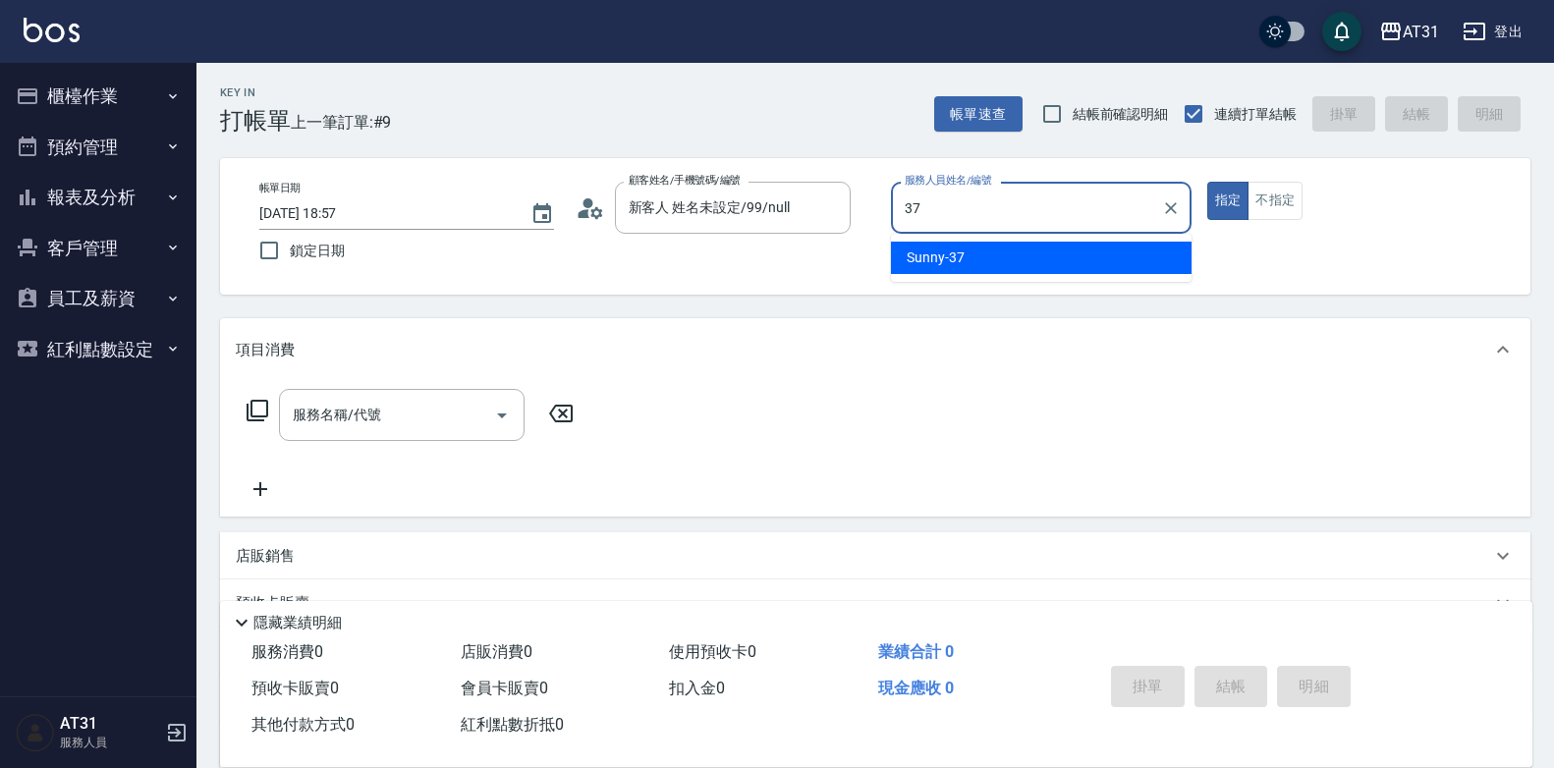
type input "Sunny-37"
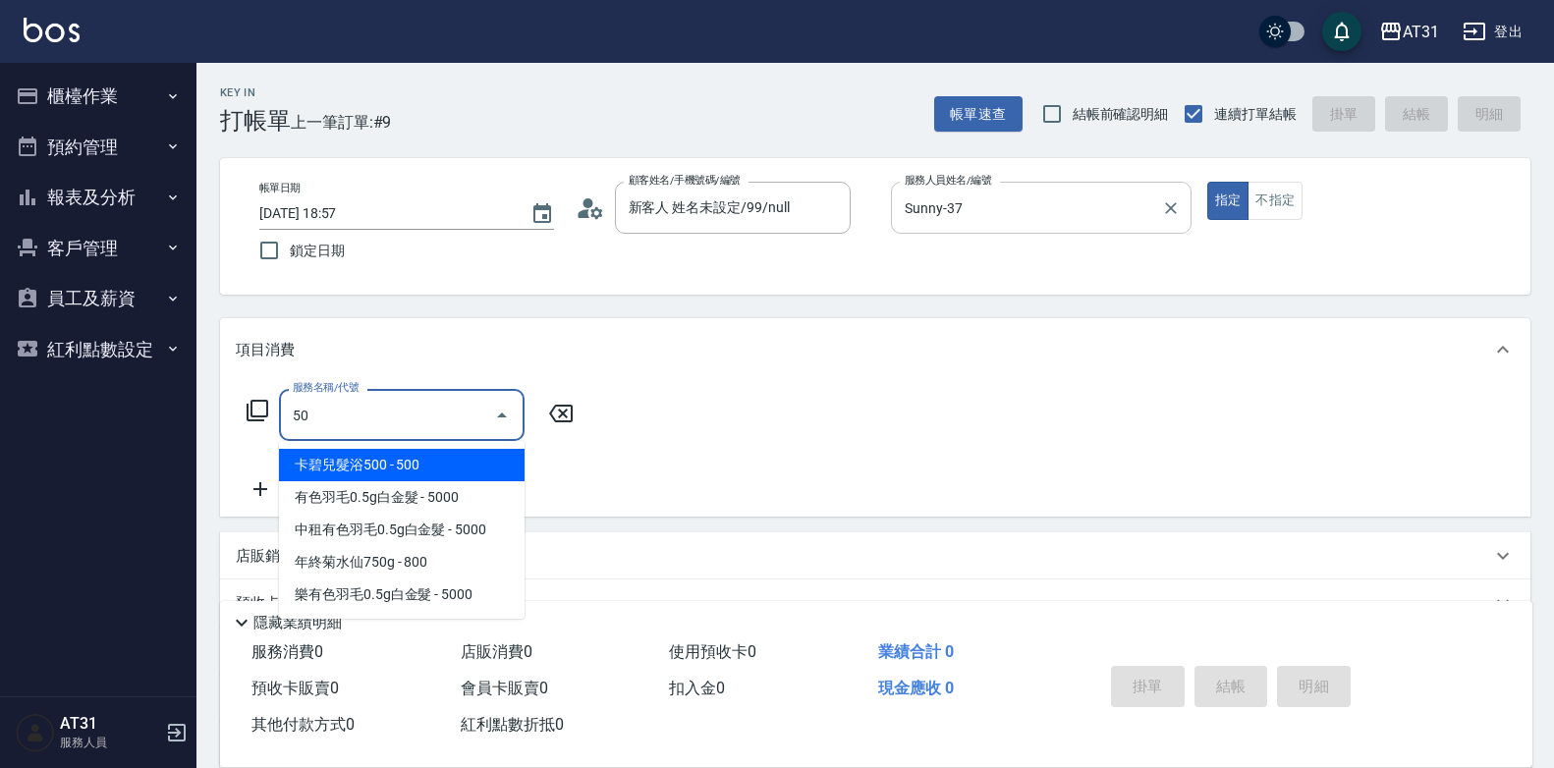
type input "501"
type input "160"
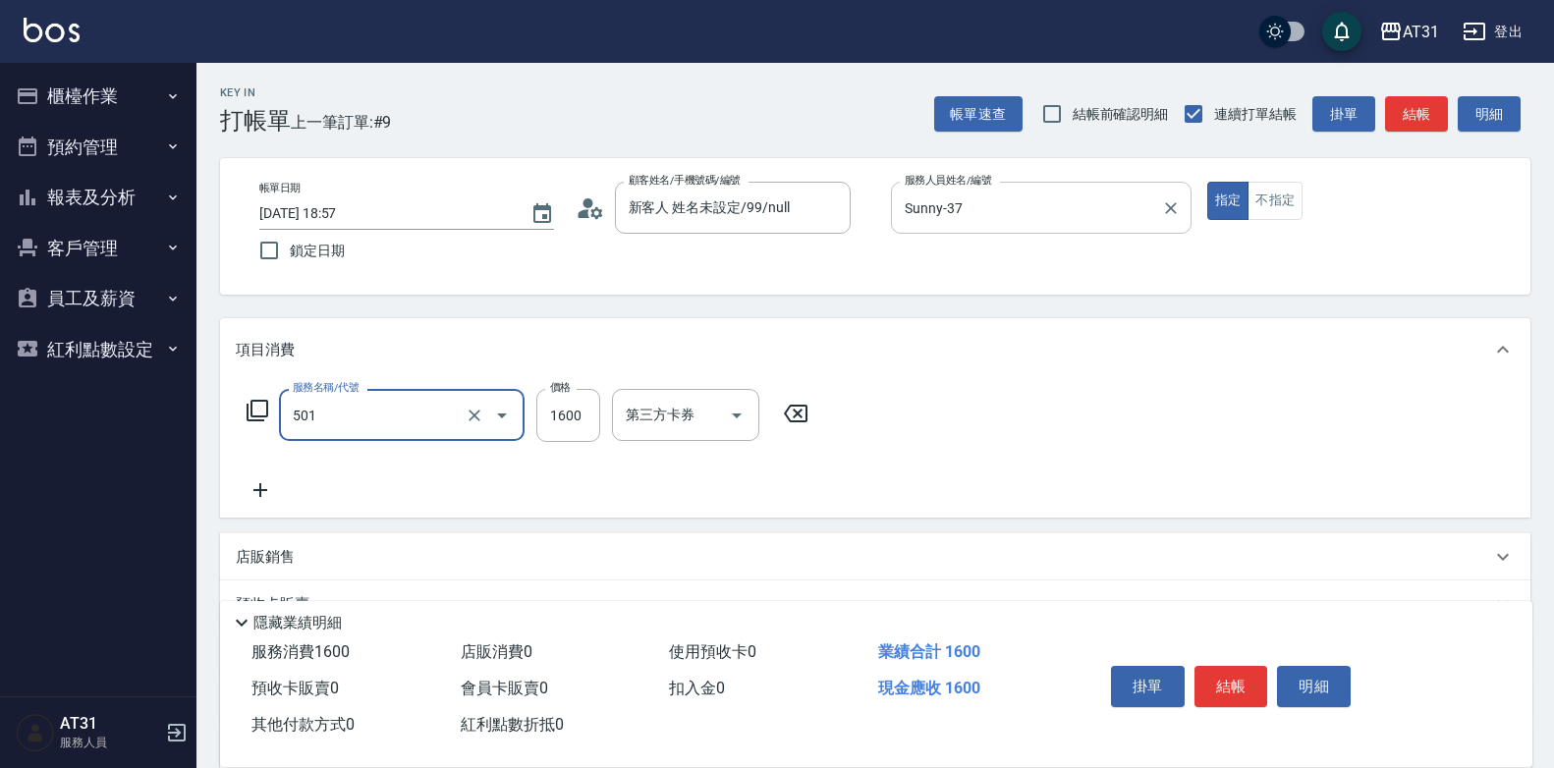
type input "染髮(501)"
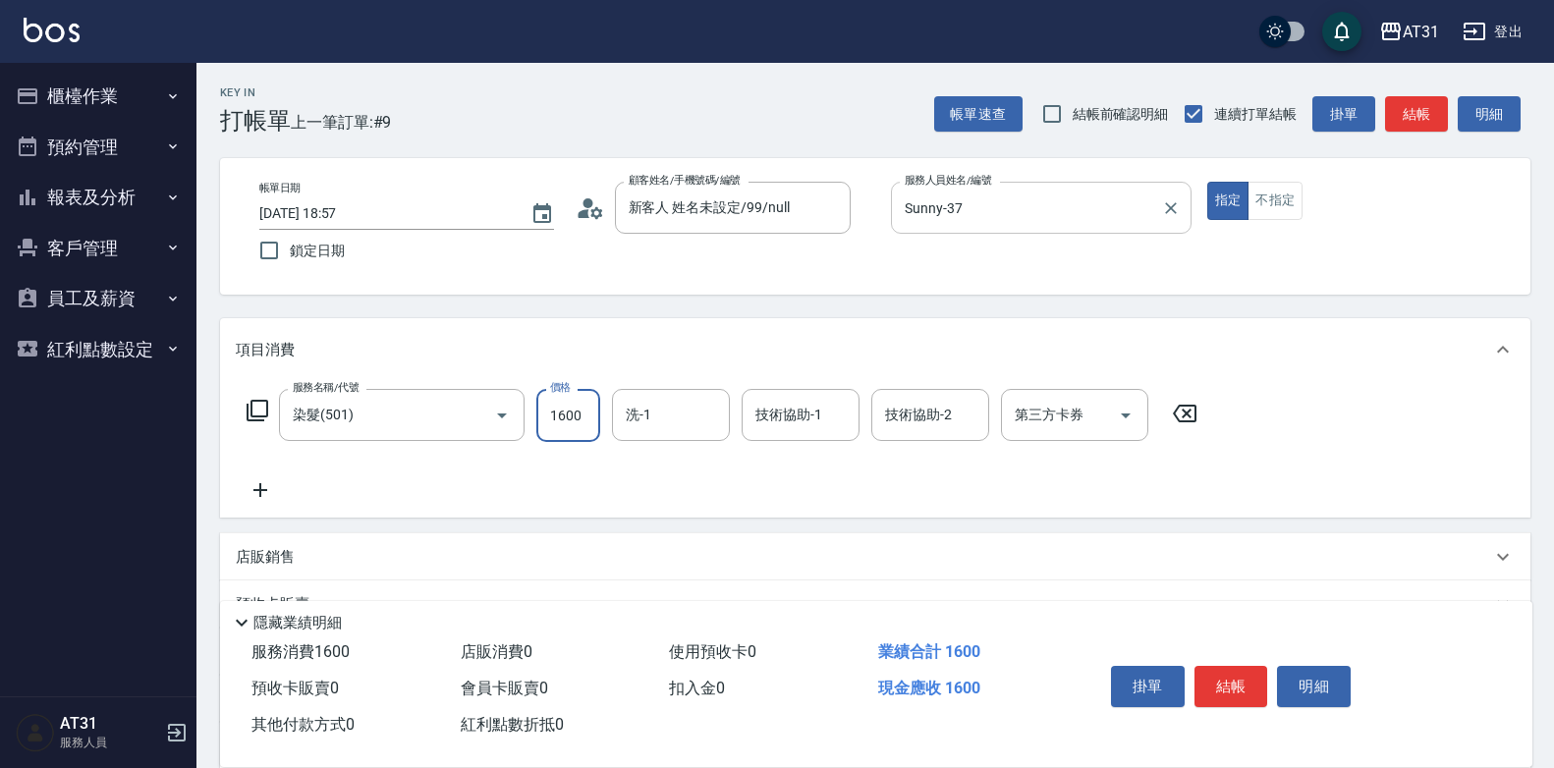
type input "0"
type input "18"
type input "10"
type input "188"
type input "180"
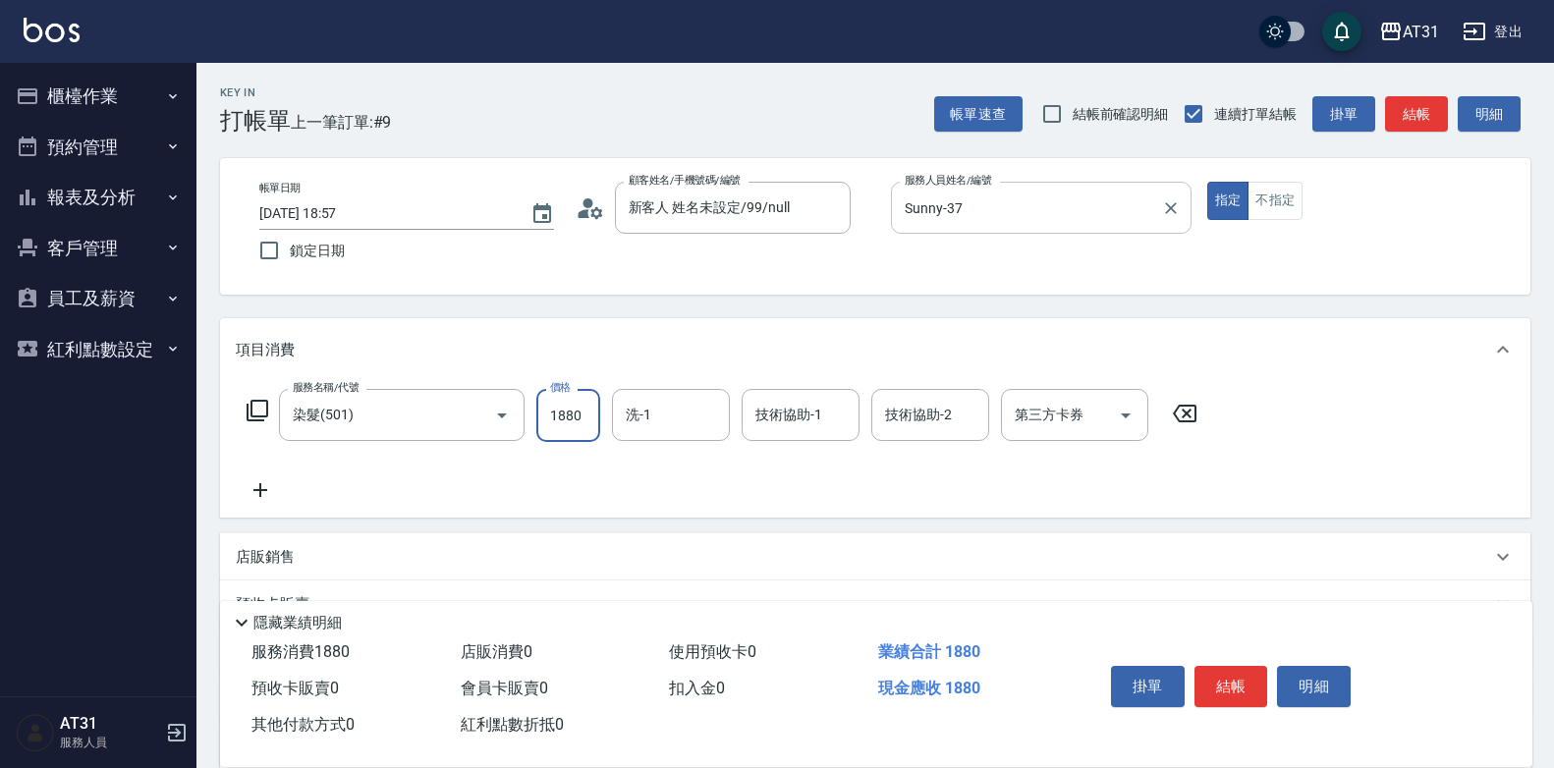
type input "1880"
type input "Lyan-45"
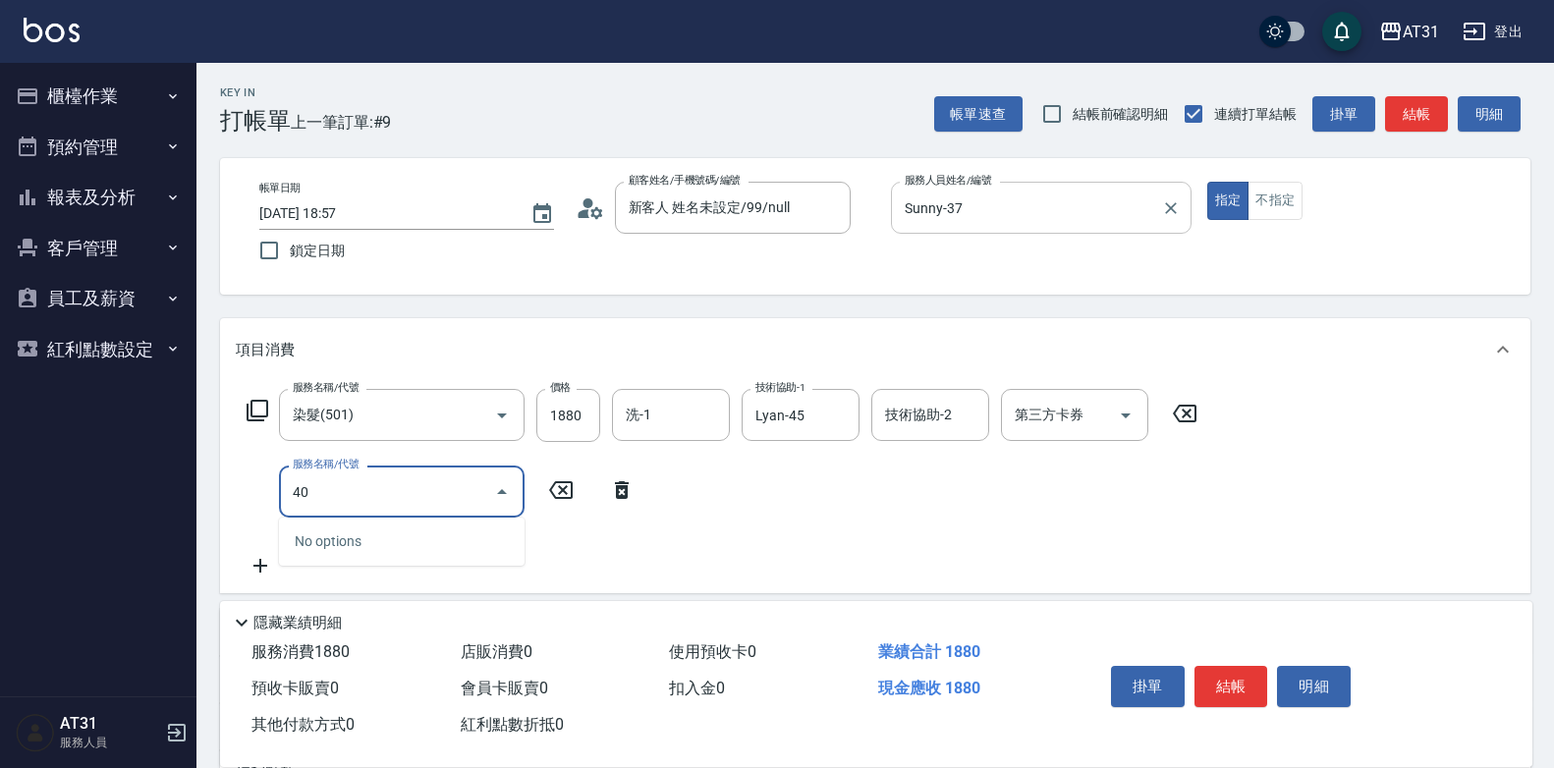
type input "401"
type input "210"
type input "剪髮(401)"
type input "180"
type input "3"
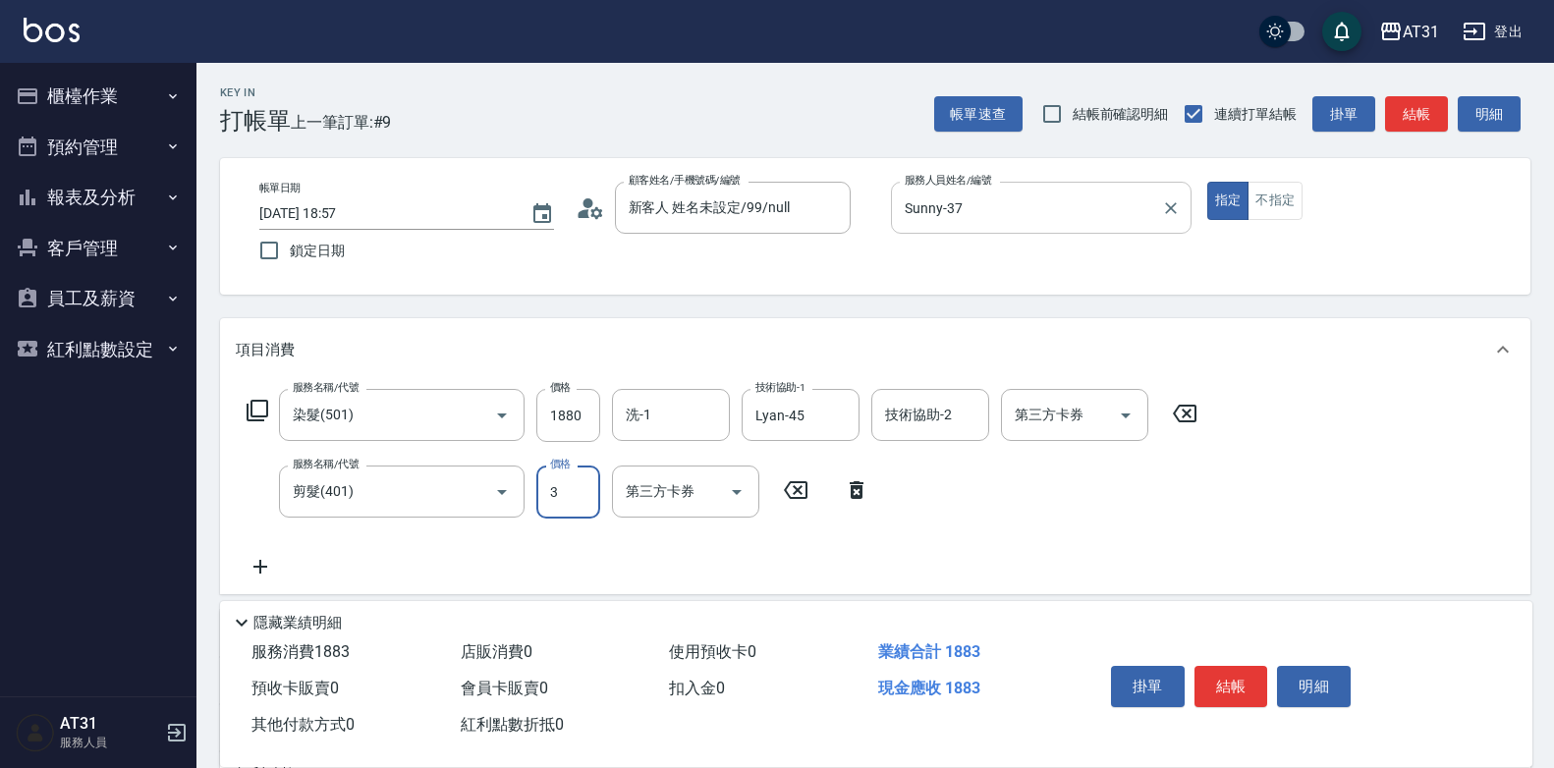
type input "190"
type input "30"
type input "210"
type input "300"
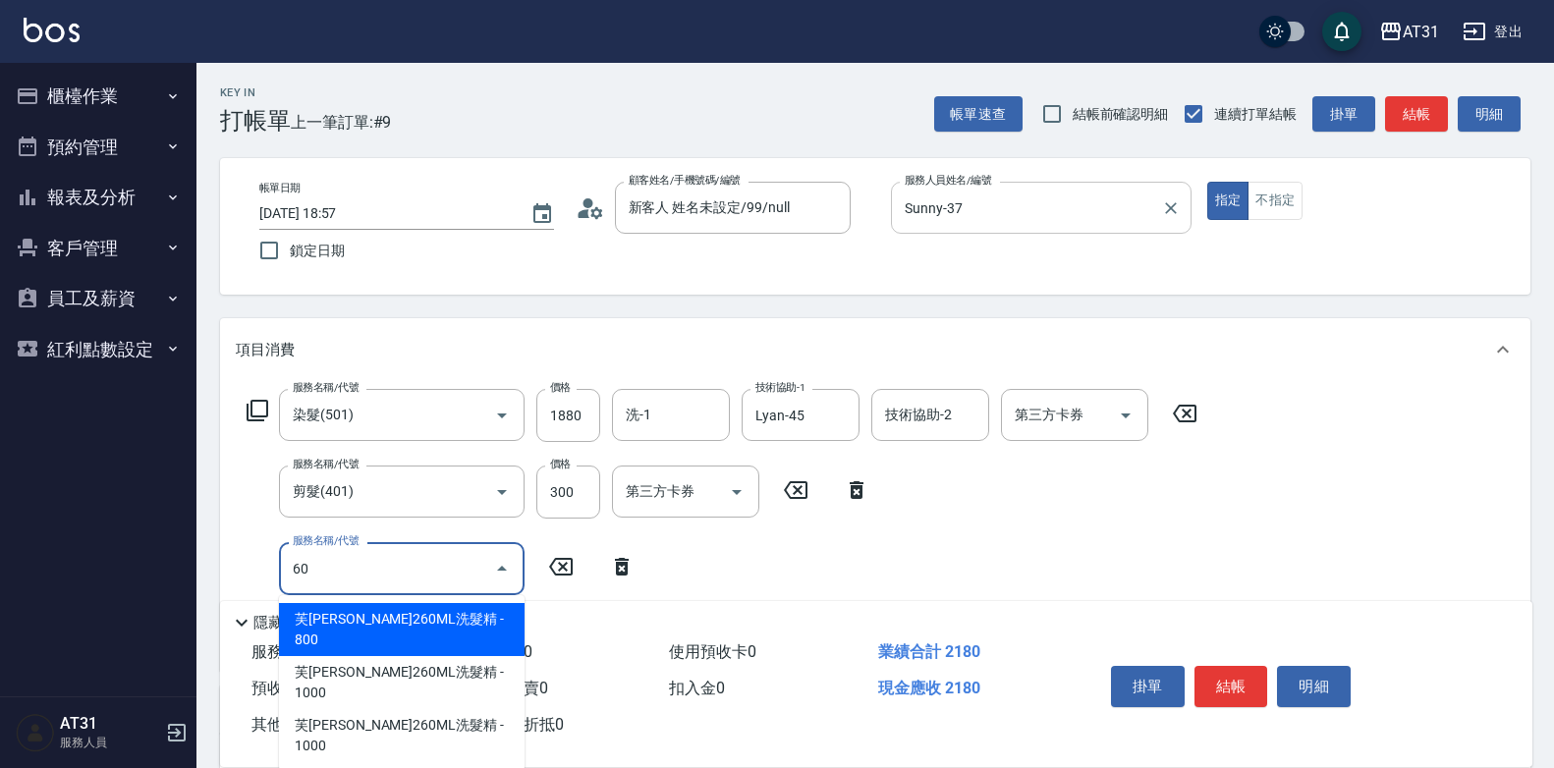
type input "609"
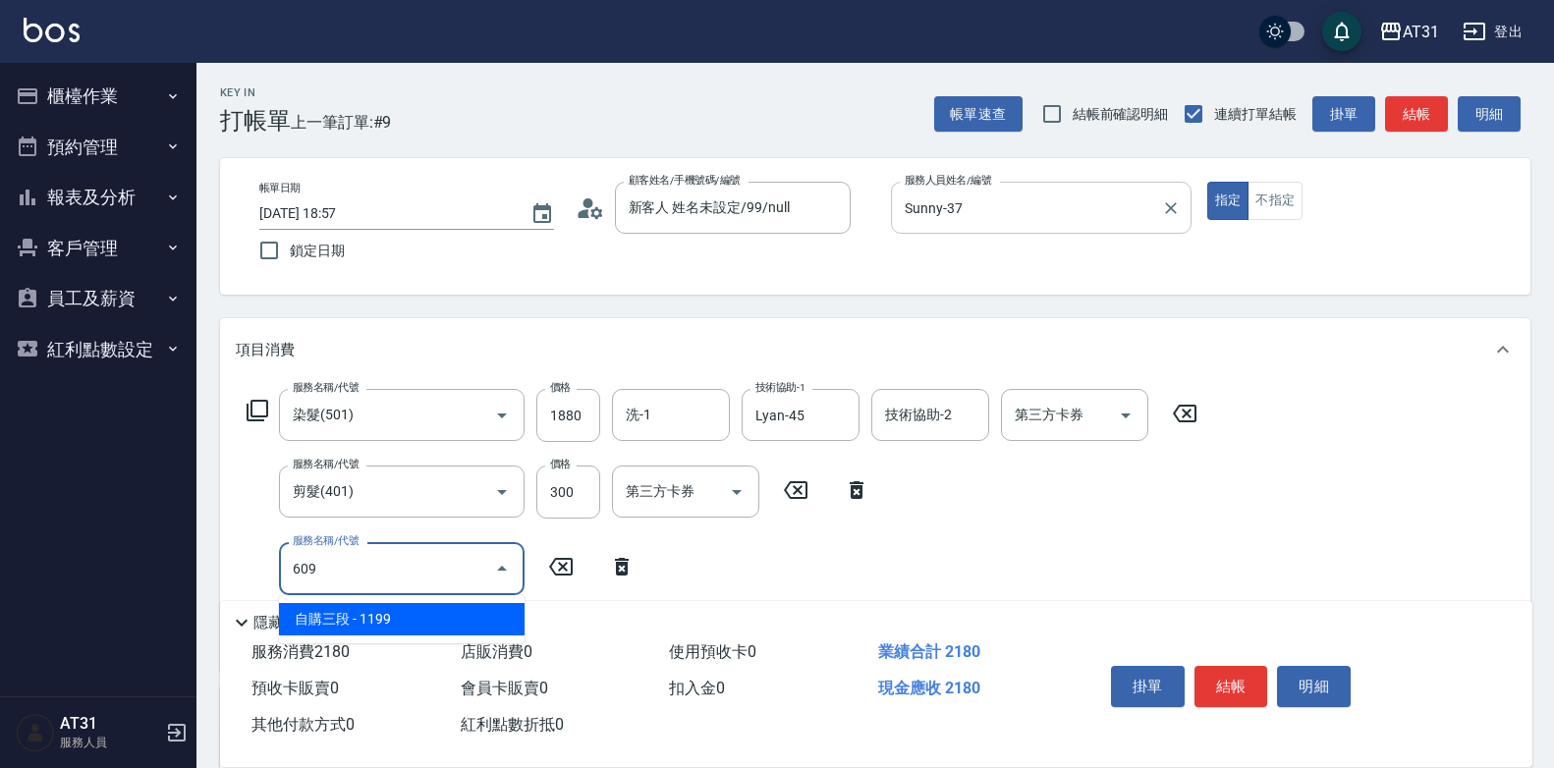
type input "330"
type input "自購三段(609)"
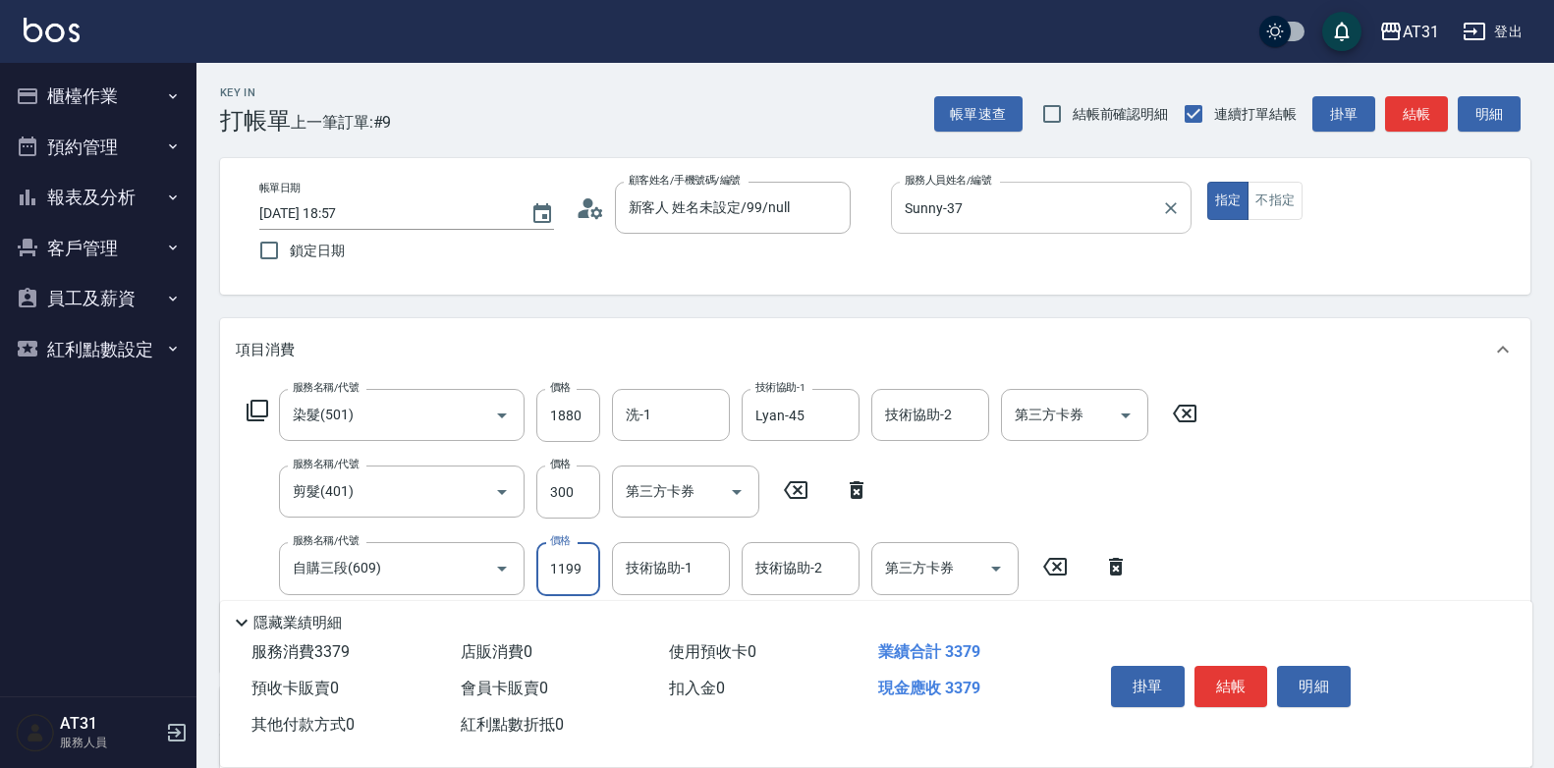
type input "210"
type input "30"
type input "220"
type input "300"
type input "240"
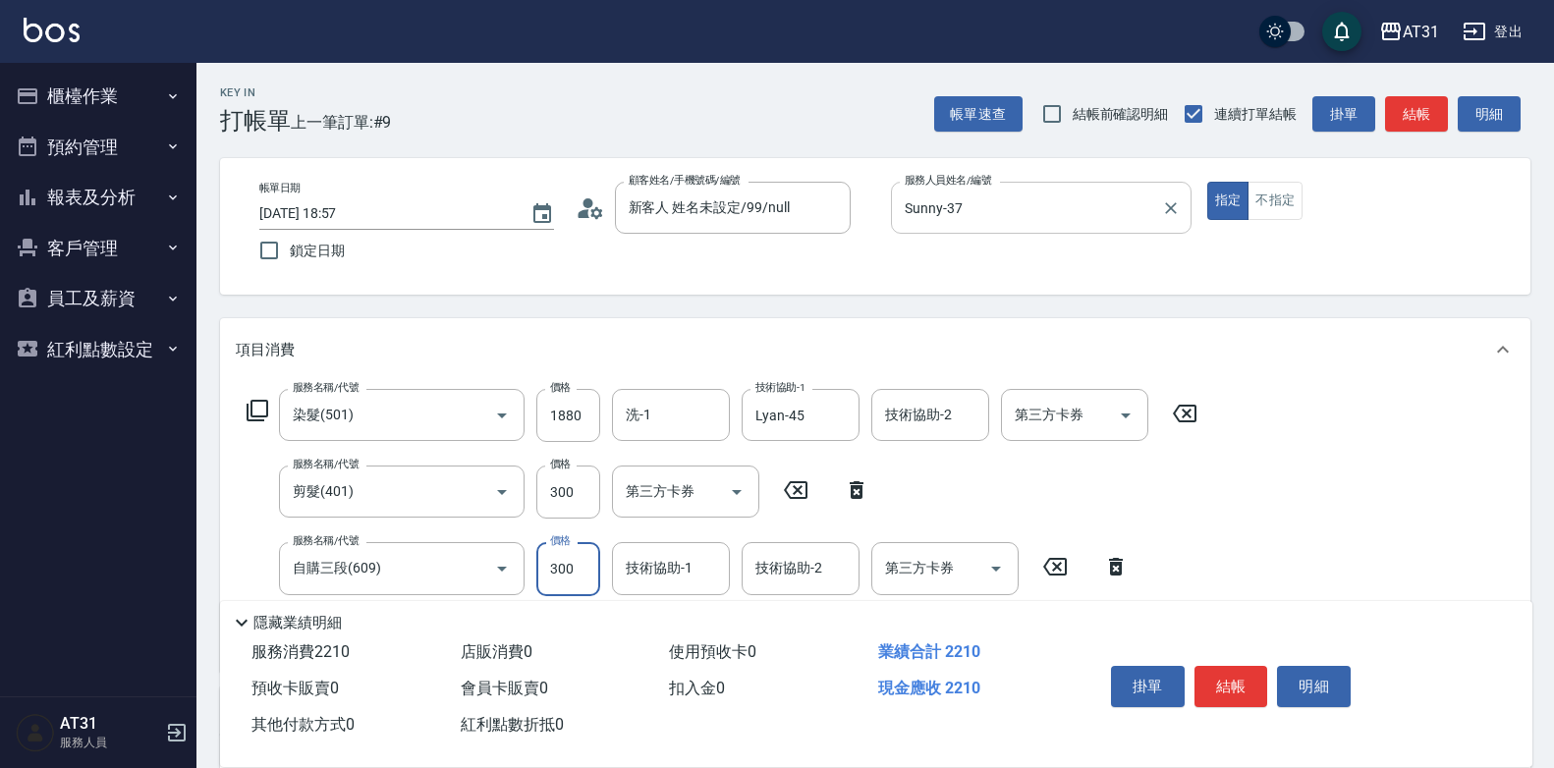
type input "3000"
type input "510"
type input "3000"
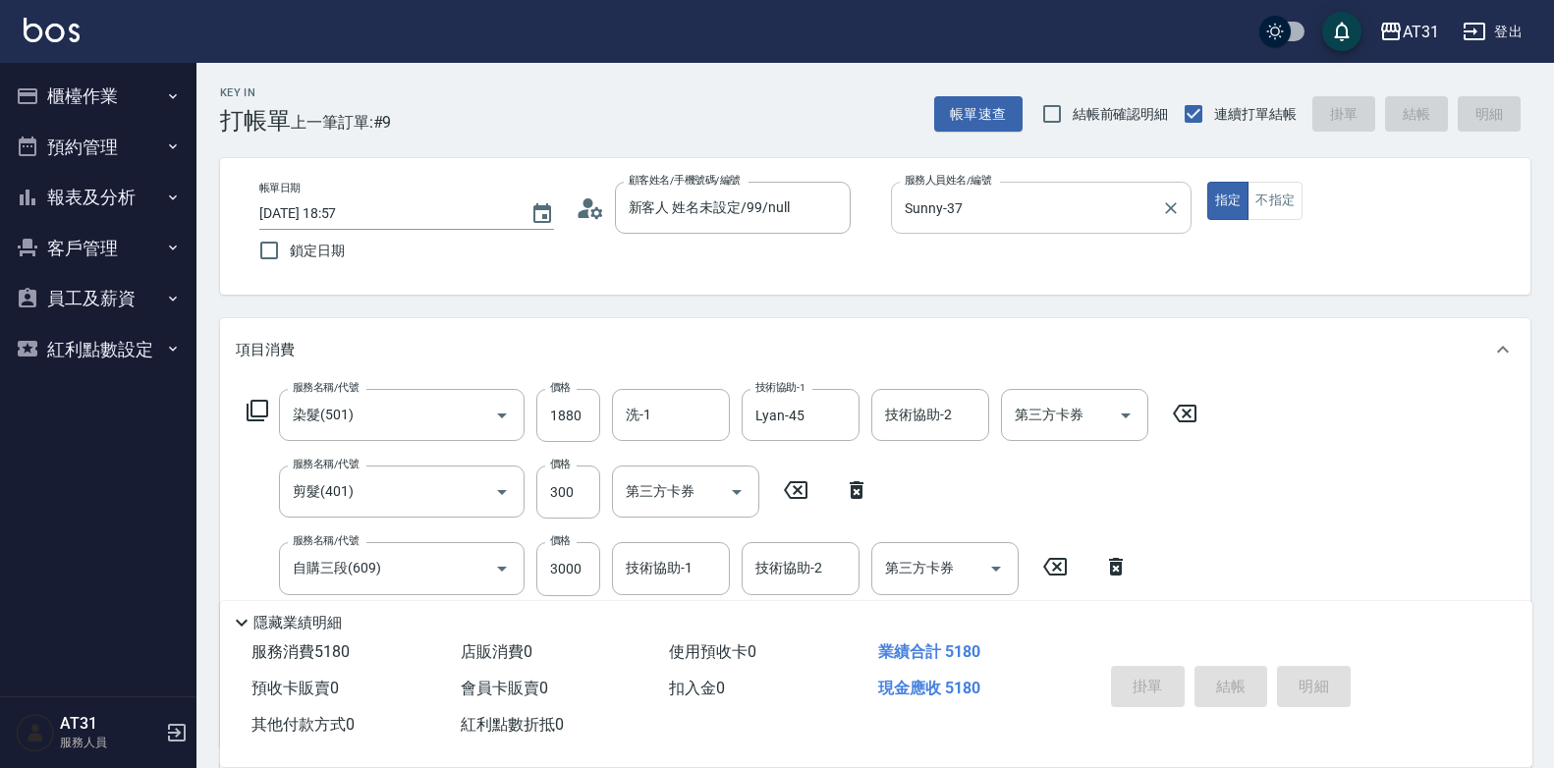
type input "[DATE] 19:04"
type input "0"
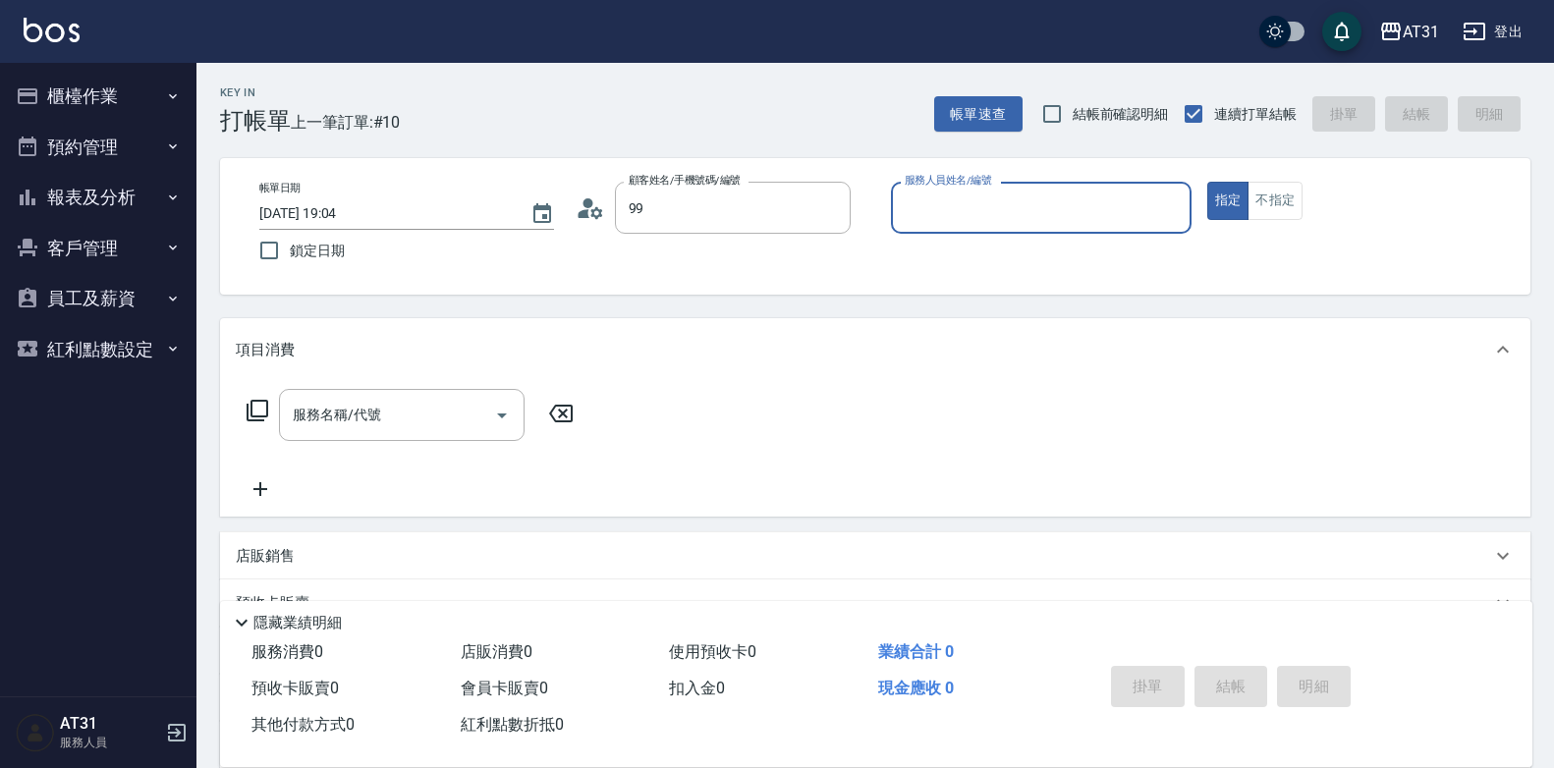
type input "新客人 姓名未設定/99/null"
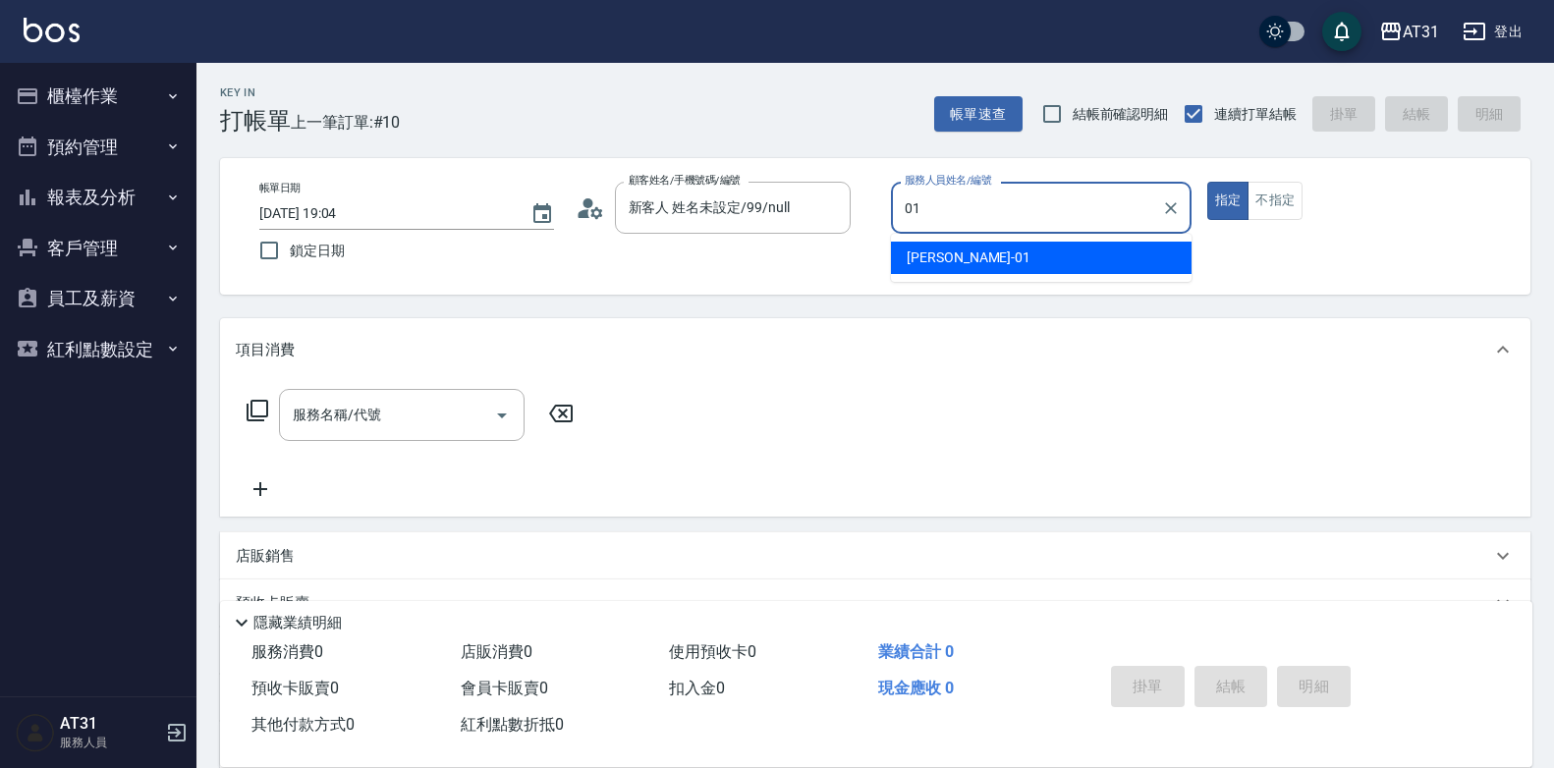
type input "[PERSON_NAME]-01"
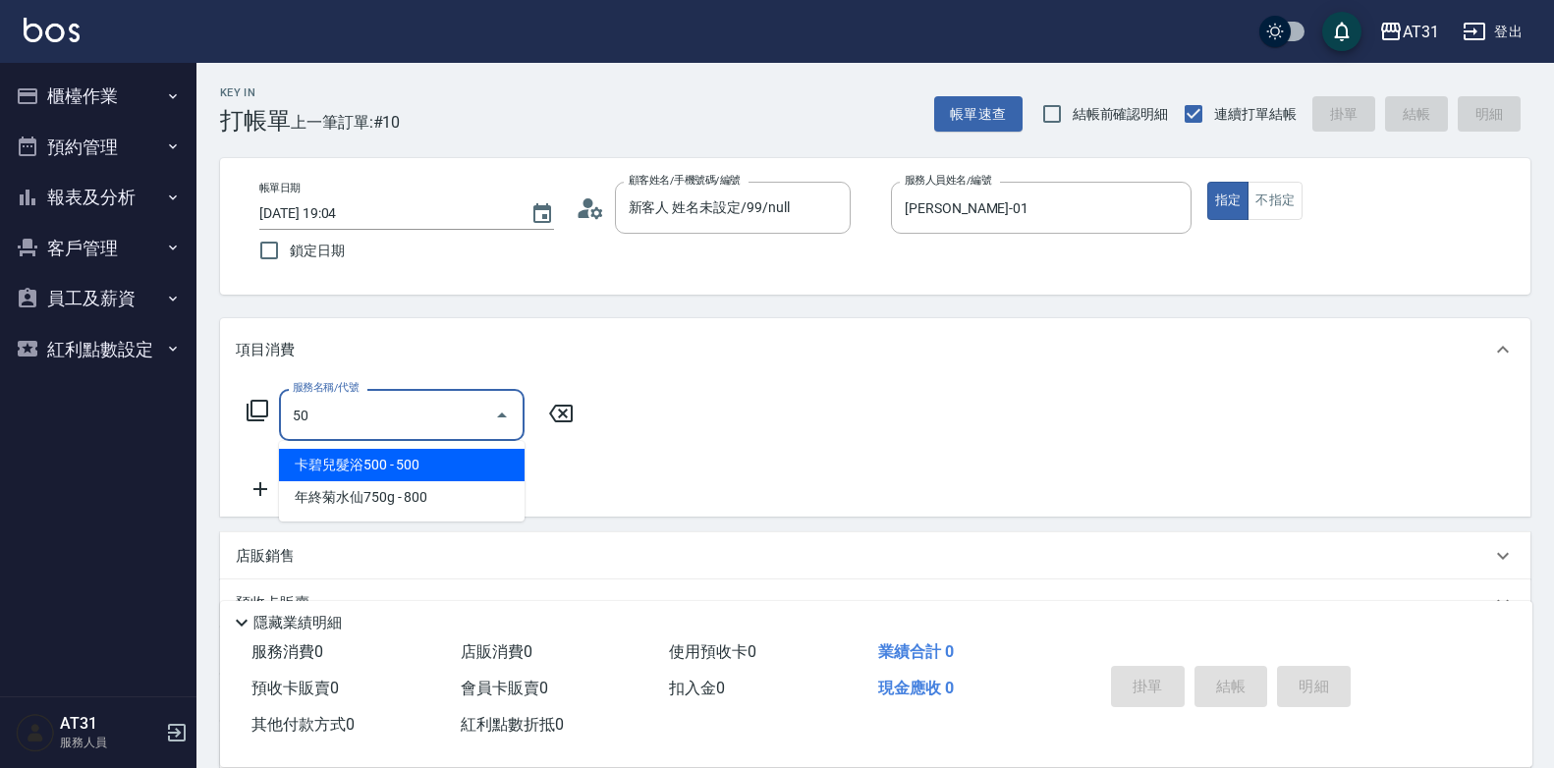
type input "501"
type input "160"
type input "染髮(501)"
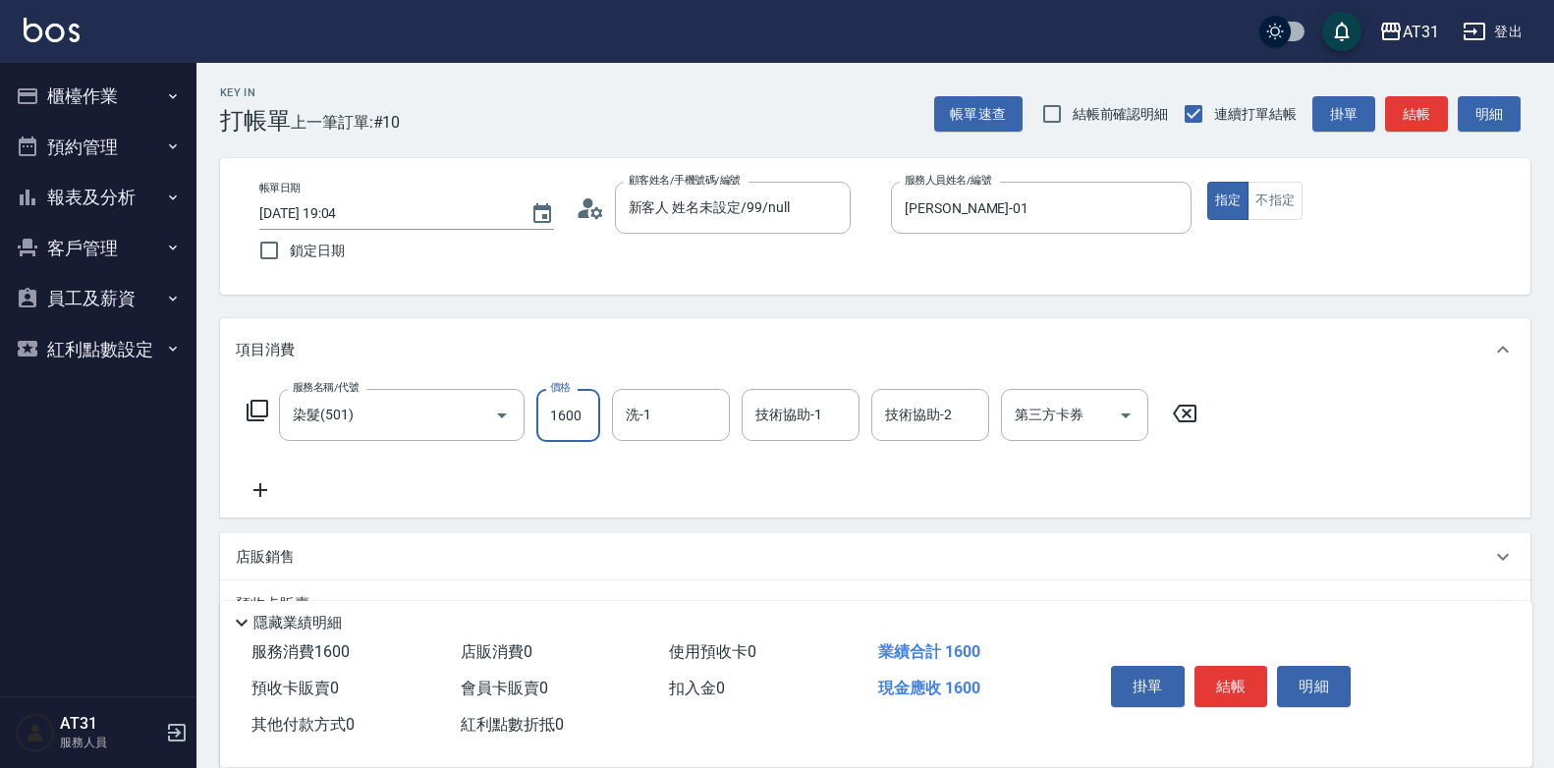
type input "0"
type input "15"
type input "10"
type input "159"
type input "150"
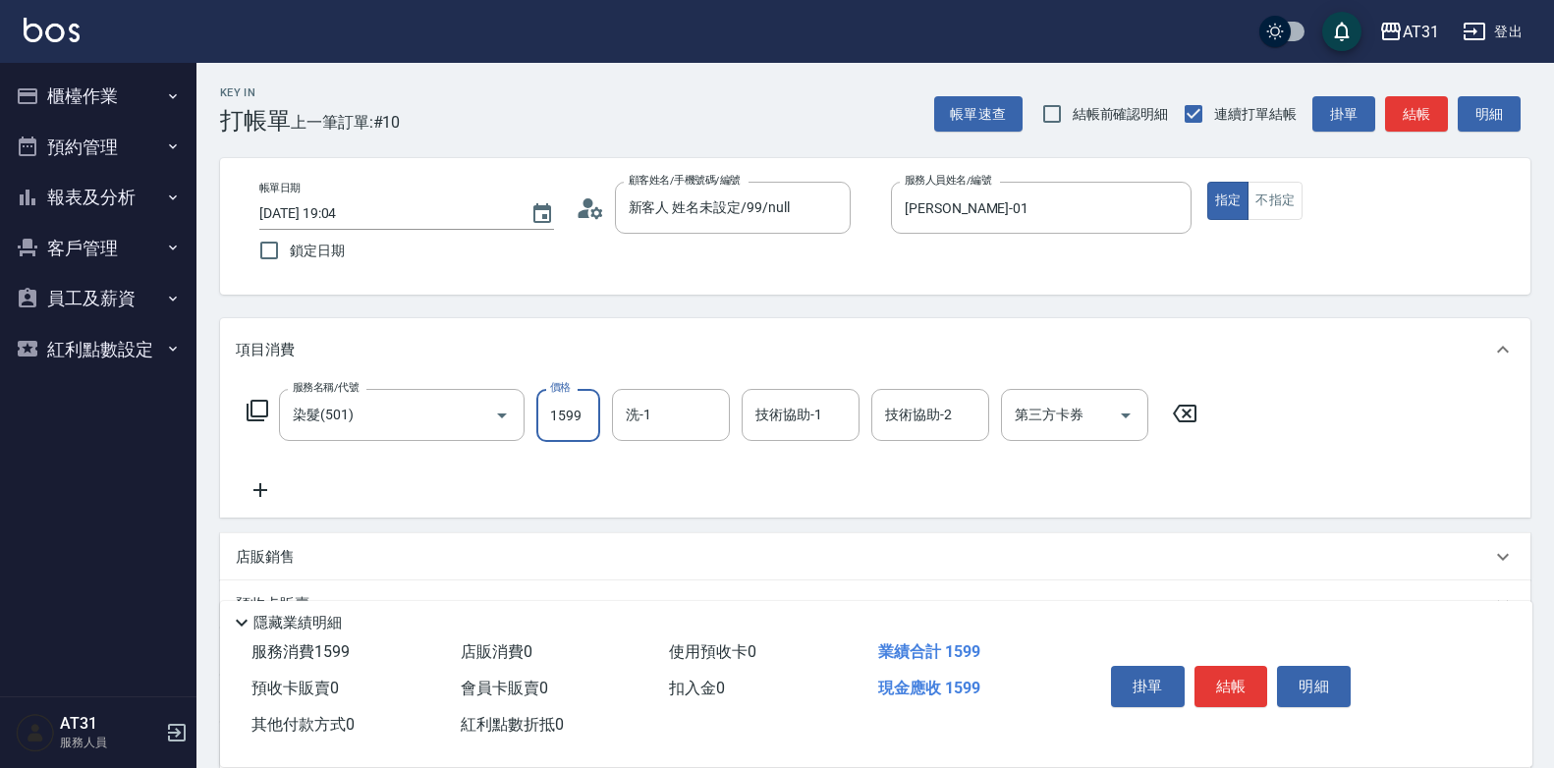
type input "1599"
type input "[PERSON_NAME]-49"
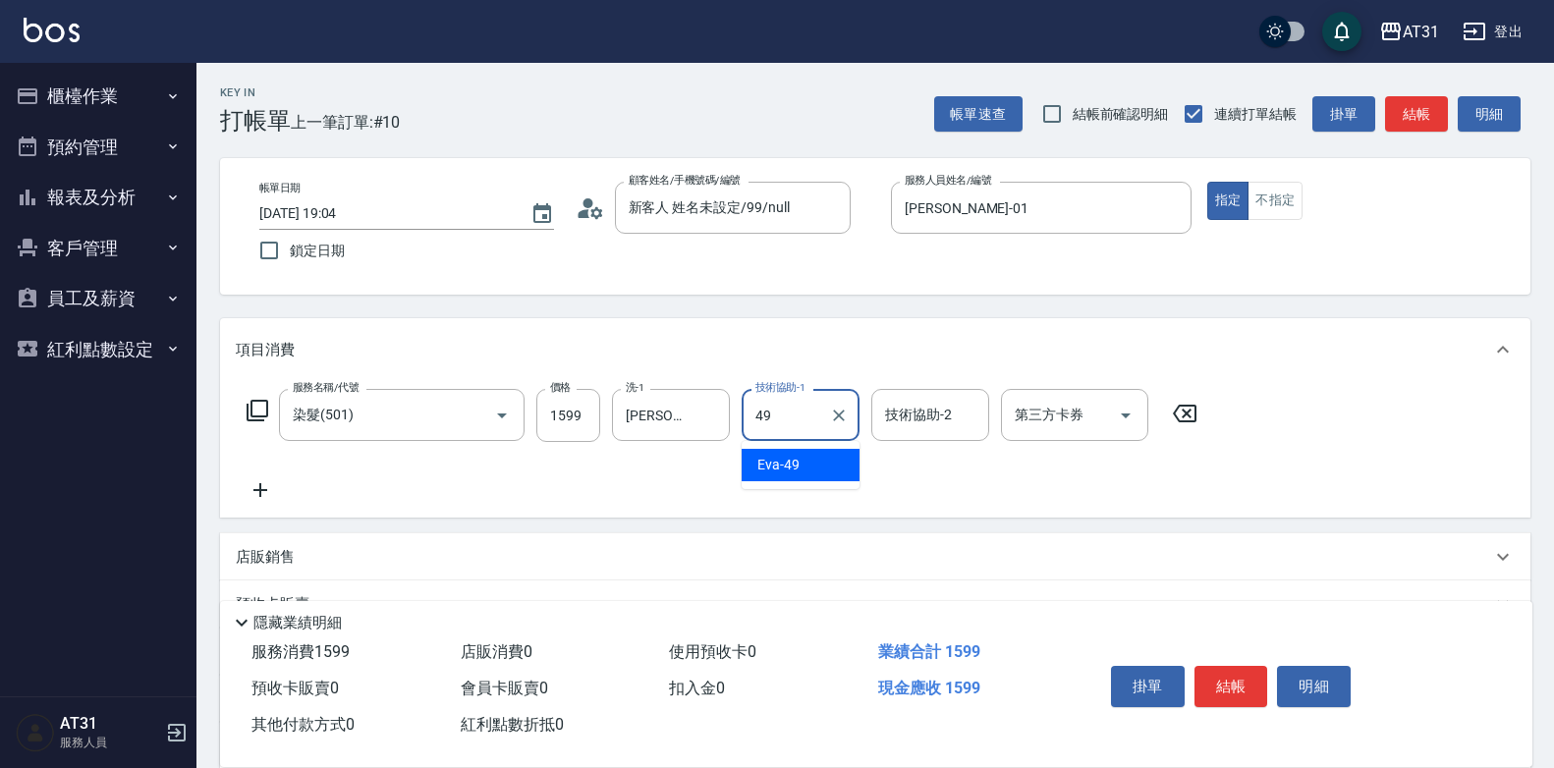
type input "[PERSON_NAME]-49"
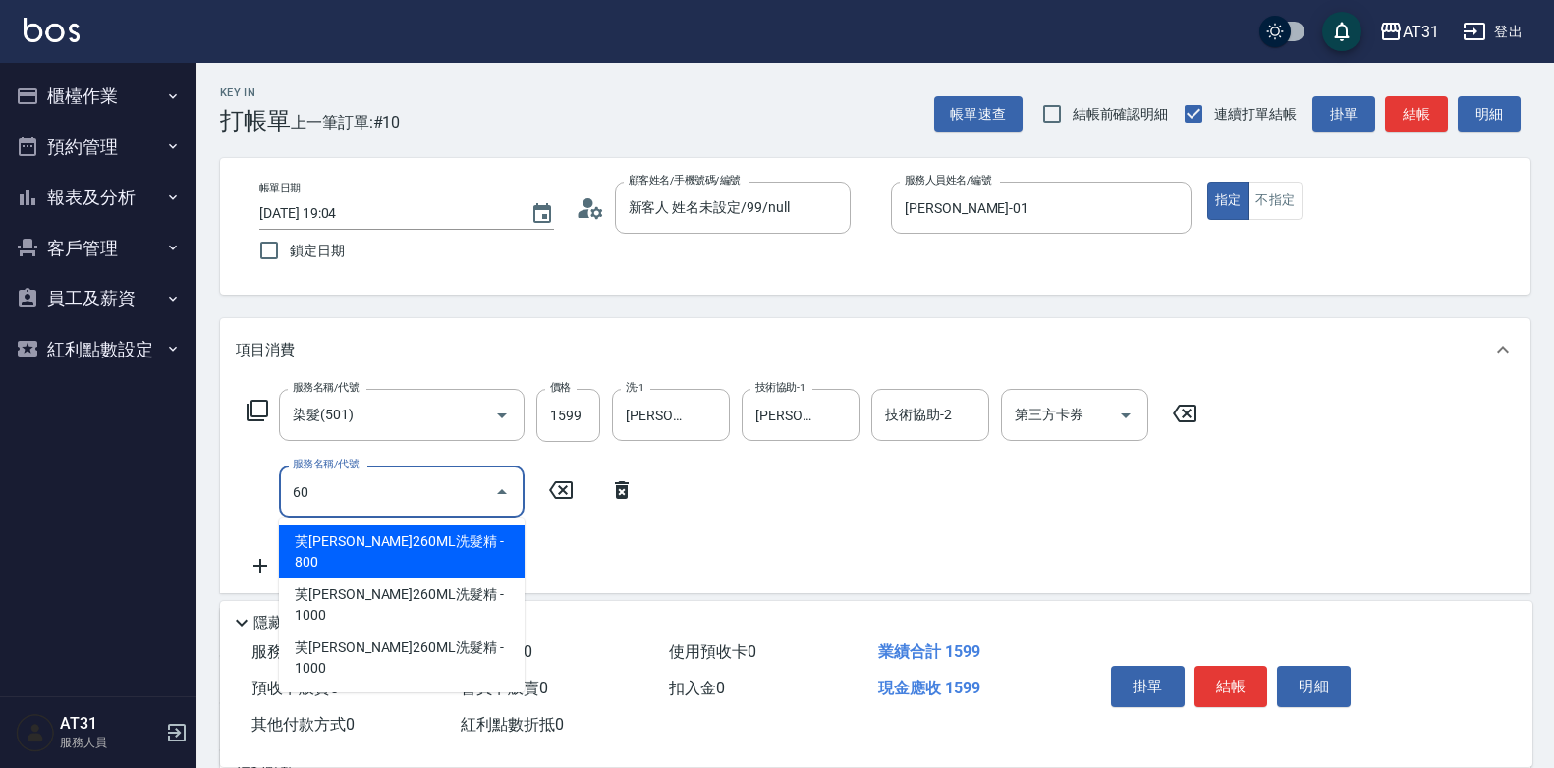
type input "609"
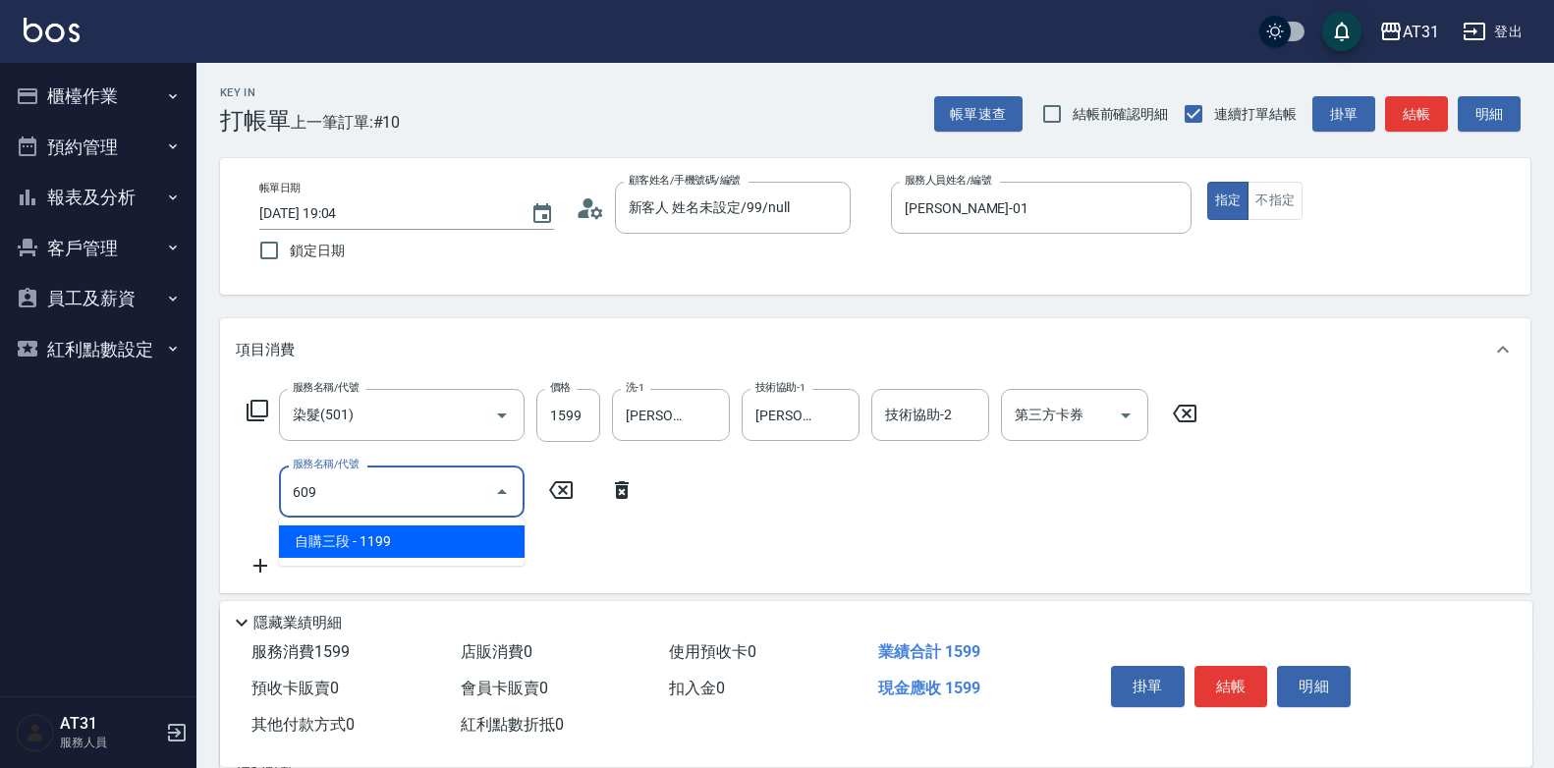
type input "270"
type input "自購三段(609)"
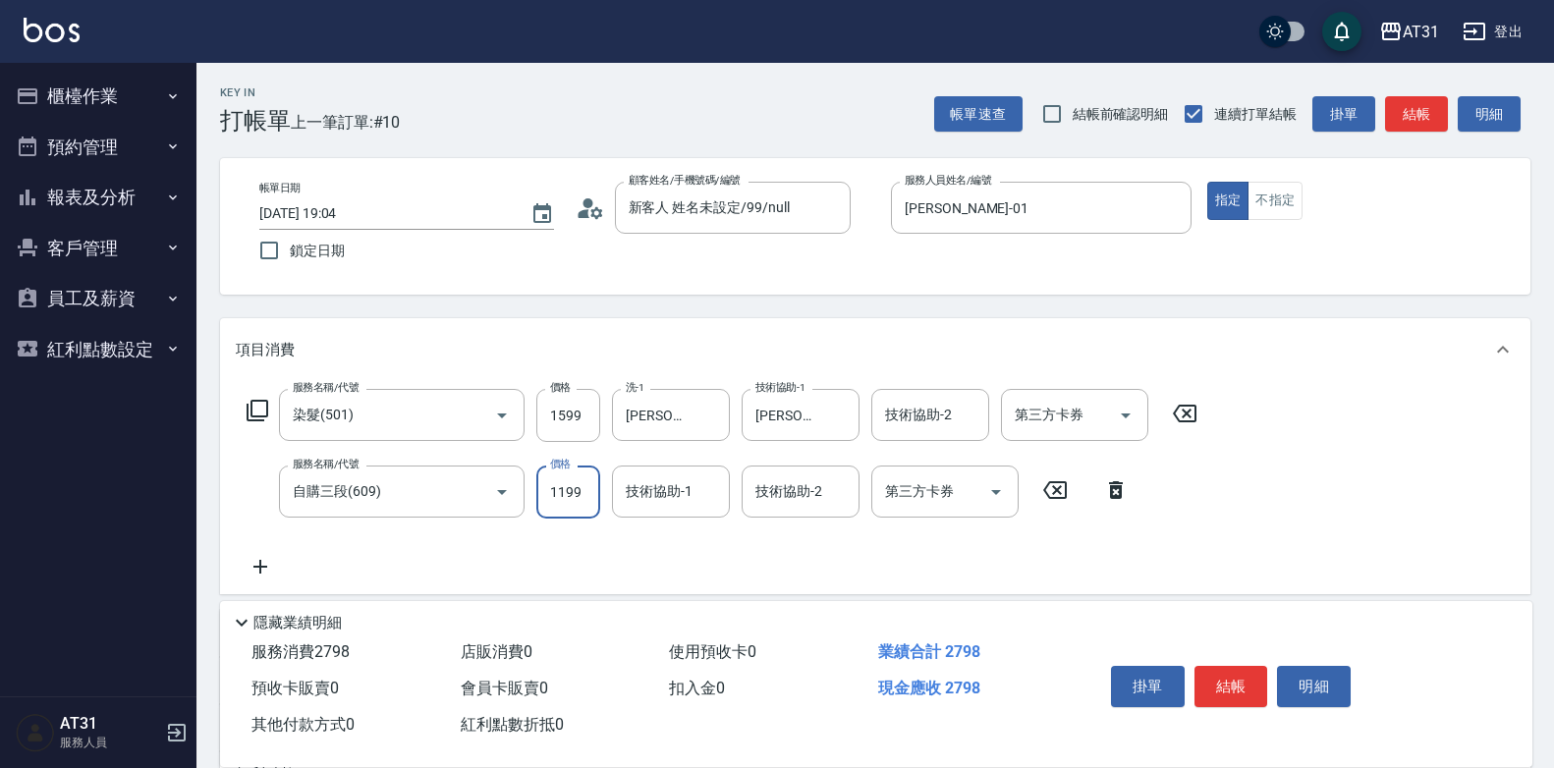
type input "160"
type input "11"
type input "170"
type input "1199"
type input "270"
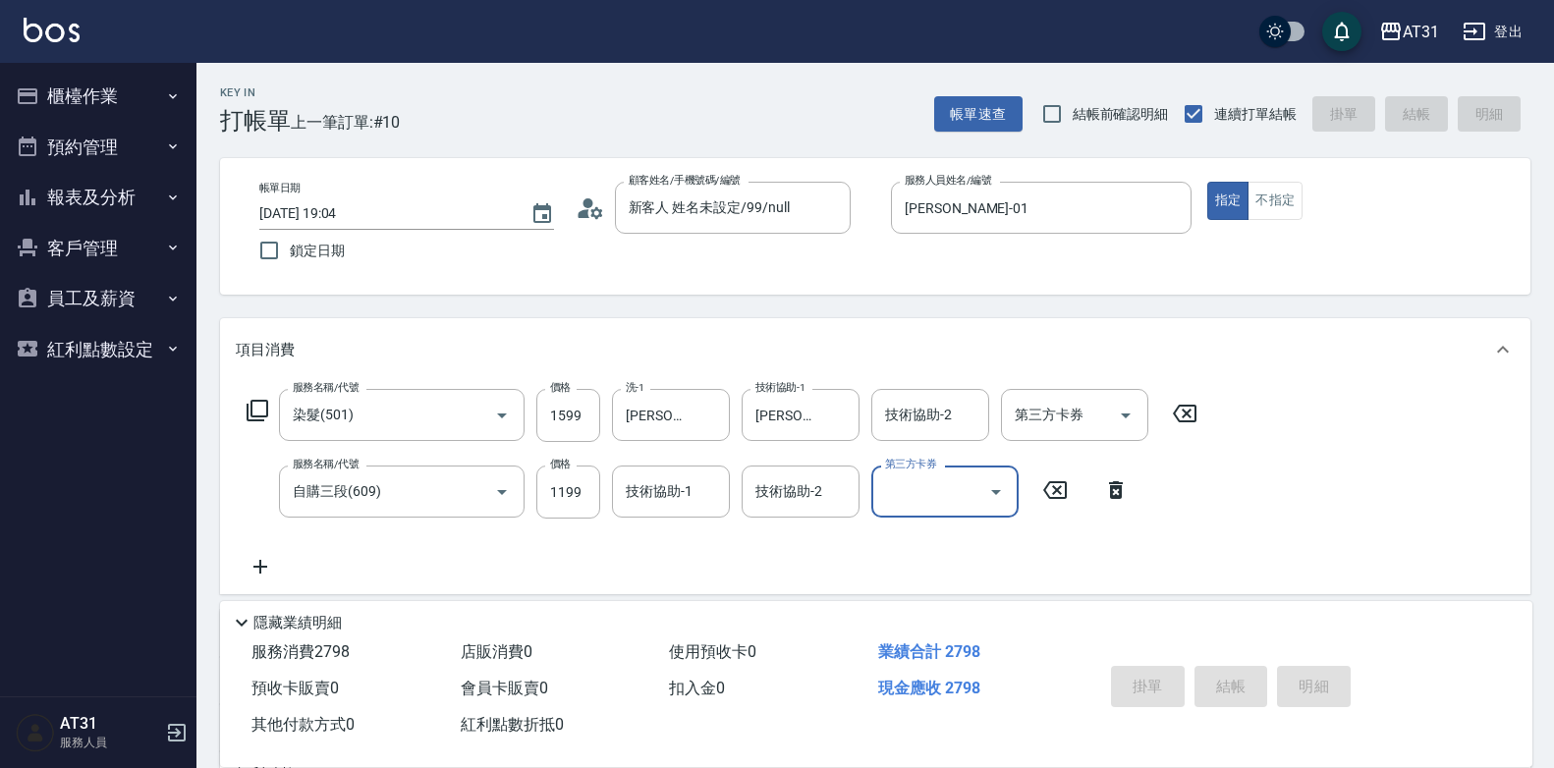
type input "[DATE] 19:09"
type input "0"
